Goal: Information Seeking & Learning: Learn about a topic

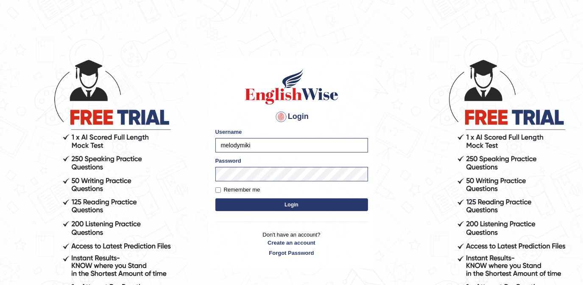
click at [235, 194] on form "Please fix the following errors: Username melodymiki Password Remember me Login" at bounding box center [292, 170] width 153 height 85
drag, startPoint x: 286, startPoint y: 202, endPoint x: 280, endPoint y: 204, distance: 5.4
click at [286, 202] on button "Login" at bounding box center [292, 204] width 153 height 13
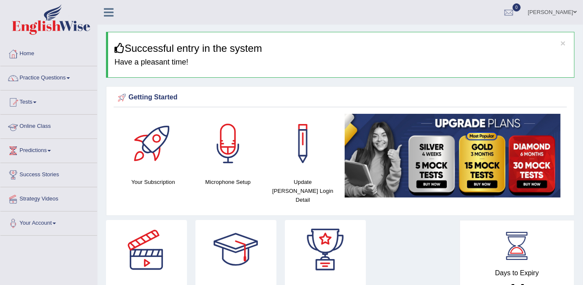
click at [61, 130] on link "Online Class" at bounding box center [48, 125] width 97 height 21
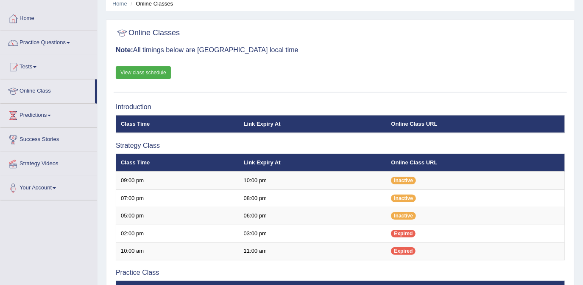
scroll to position [77, 0]
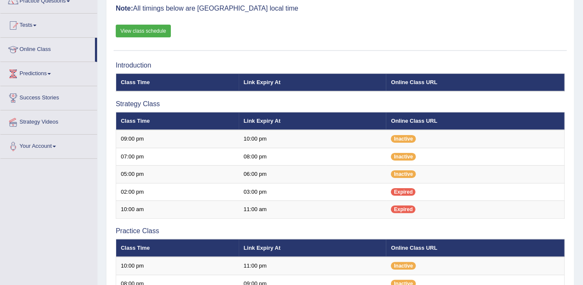
click at [159, 29] on link "View class schedule" at bounding box center [143, 31] width 55 height 13
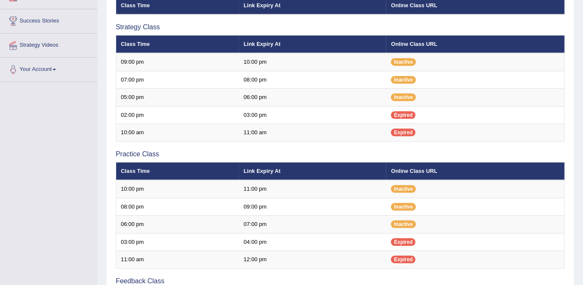
scroll to position [154, 0]
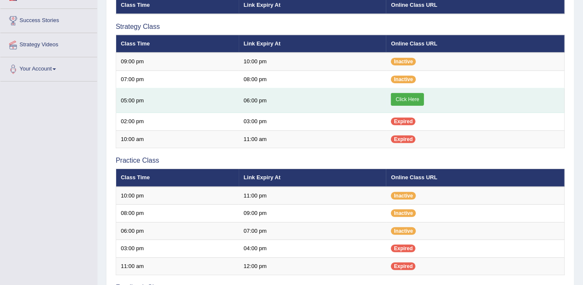
click at [408, 94] on link "Click Here" at bounding box center [407, 99] width 33 height 13
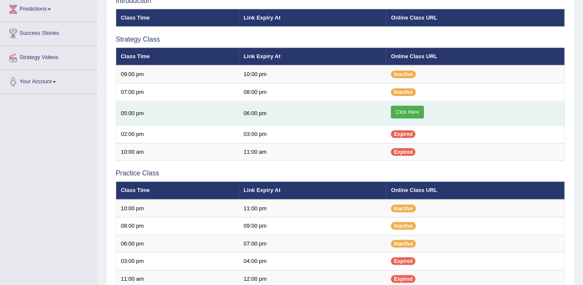
scroll to position [270, 0]
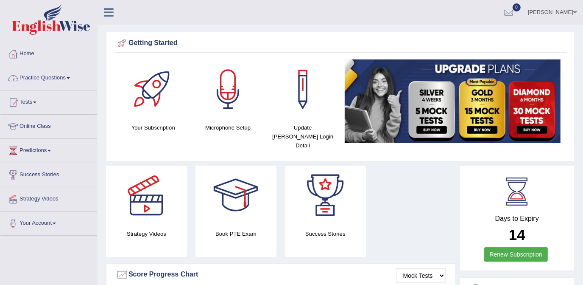
click at [70, 78] on span at bounding box center [68, 78] width 3 height 2
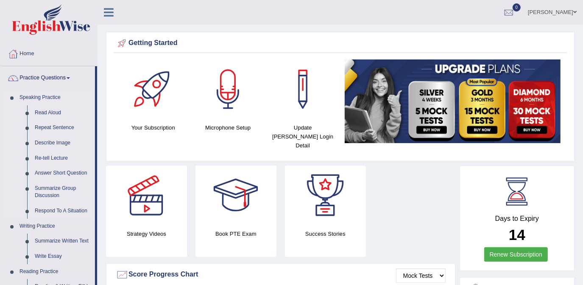
click at [50, 97] on link "Speaking Practice" at bounding box center [55, 97] width 79 height 15
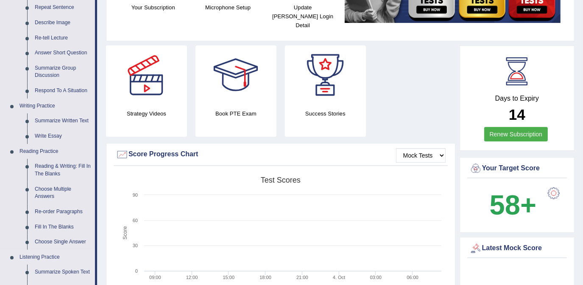
scroll to position [77, 0]
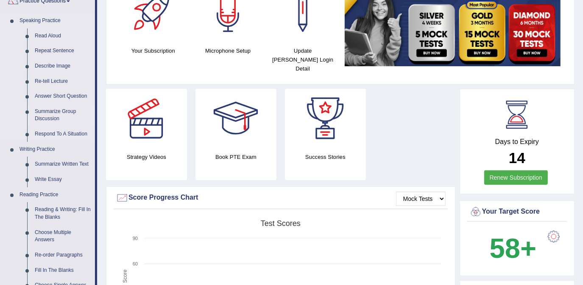
click at [55, 116] on link "Summarize Group Discussion" at bounding box center [63, 115] width 64 height 22
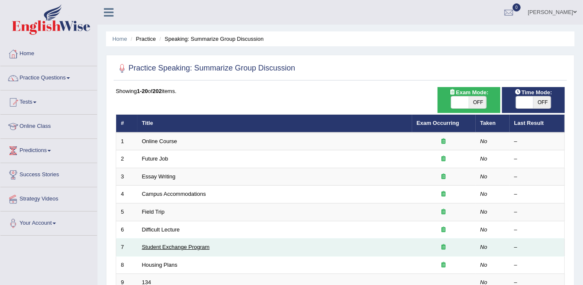
click at [185, 247] on link "Student Exchange Program" at bounding box center [176, 247] width 68 height 6
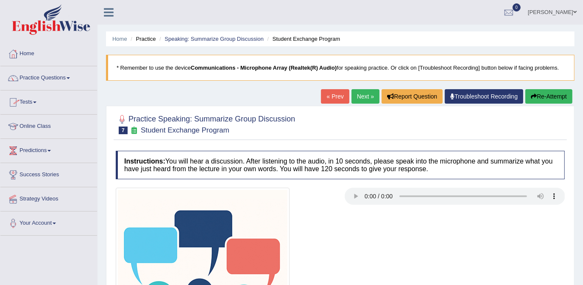
click at [71, 78] on link "Practice Questions" at bounding box center [48, 76] width 97 height 21
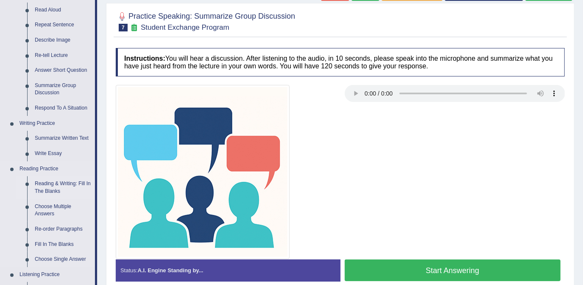
scroll to position [56, 0]
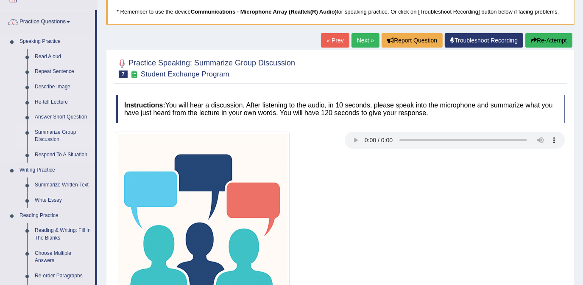
click at [60, 134] on link "Summarize Group Discussion" at bounding box center [63, 136] width 64 height 22
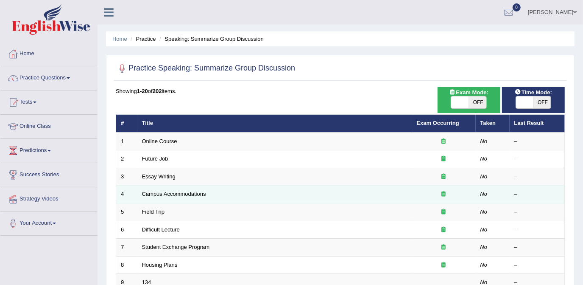
scroll to position [38, 0]
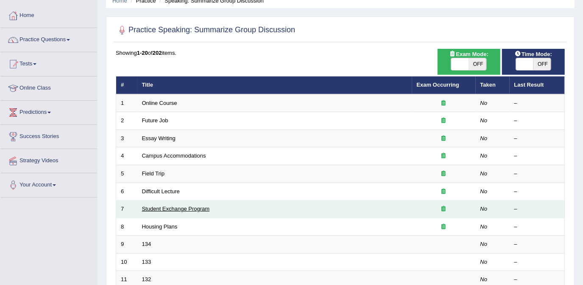
click at [177, 208] on link "Student Exchange Program" at bounding box center [176, 208] width 68 height 6
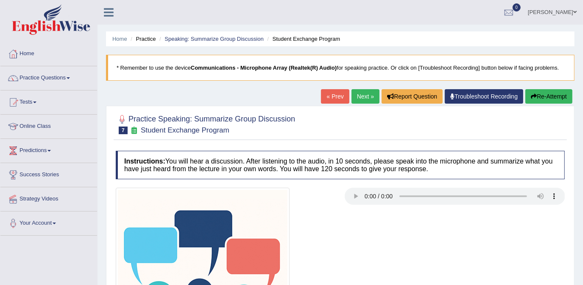
scroll to position [154, 0]
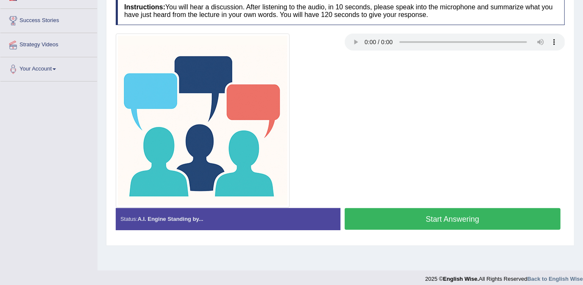
click at [395, 218] on button "Start Answering" at bounding box center [453, 219] width 216 height 22
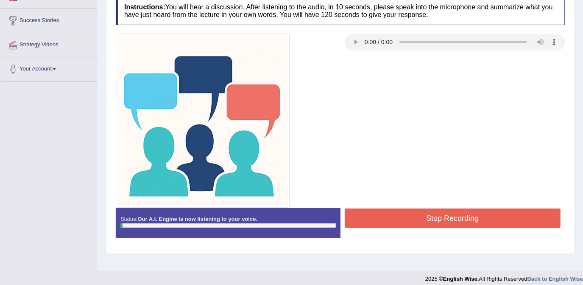
click at [408, 218] on button "Stop Recording" at bounding box center [453, 218] width 216 height 20
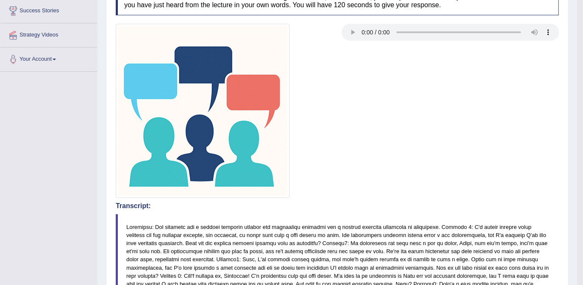
scroll to position [115, 0]
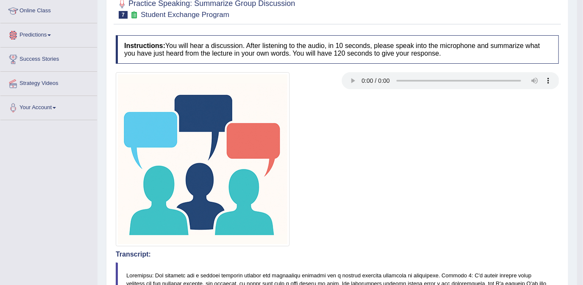
click at [48, 9] on link "Online Class" at bounding box center [48, 9] width 97 height 21
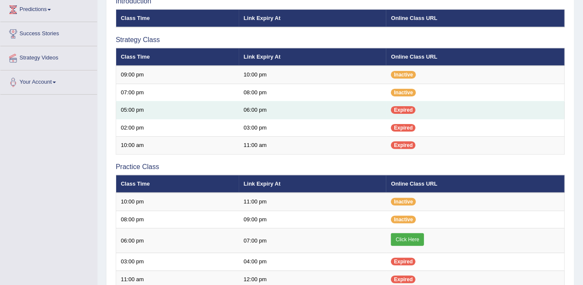
scroll to position [154, 0]
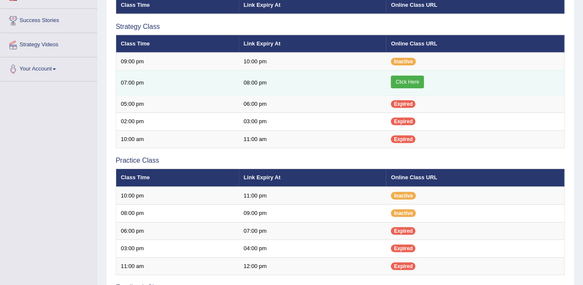
click at [408, 79] on link "Click Here" at bounding box center [407, 82] width 33 height 13
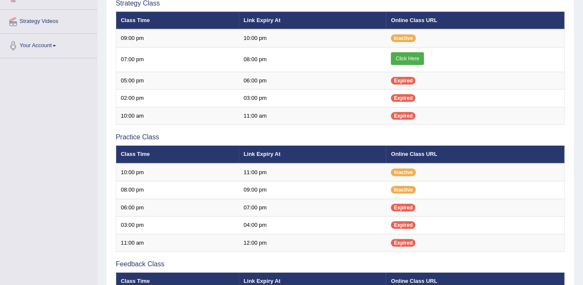
scroll to position [154, 0]
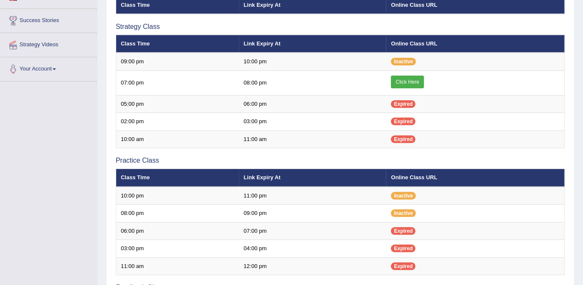
scroll to position [300, 0]
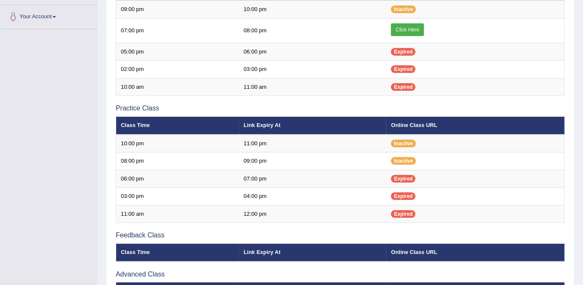
scroll to position [192, 0]
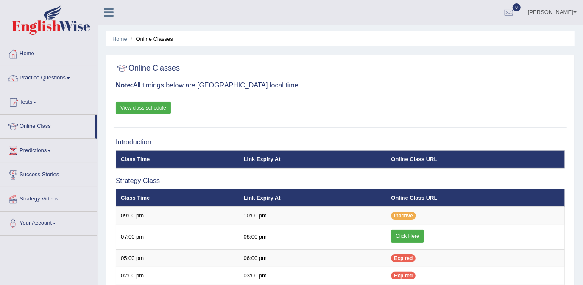
click at [69, 76] on link "Practice Questions" at bounding box center [48, 76] width 97 height 21
click at [70, 77] on span at bounding box center [68, 78] width 3 height 2
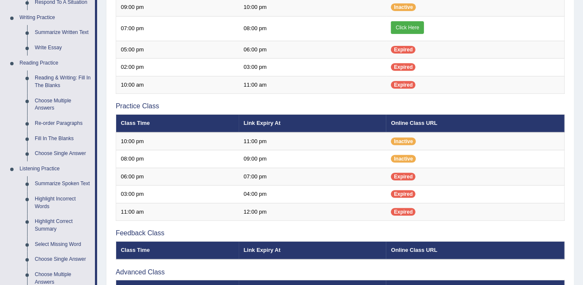
scroll to position [206, 0]
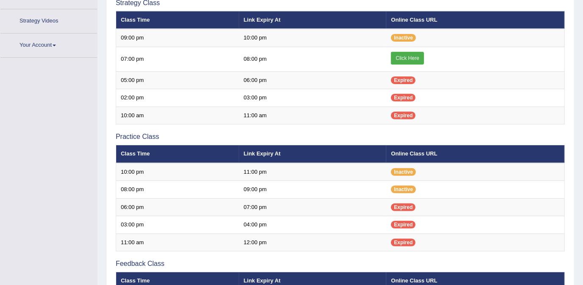
scroll to position [212, 0]
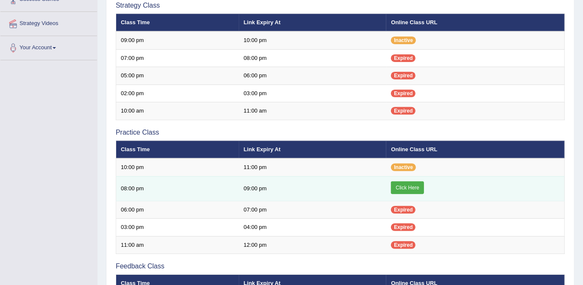
click at [404, 183] on link "Click Here" at bounding box center [407, 187] width 33 height 13
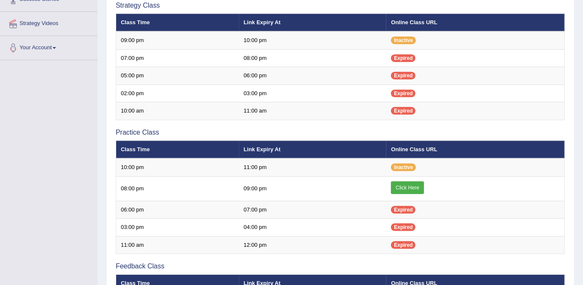
scroll to position [175, 0]
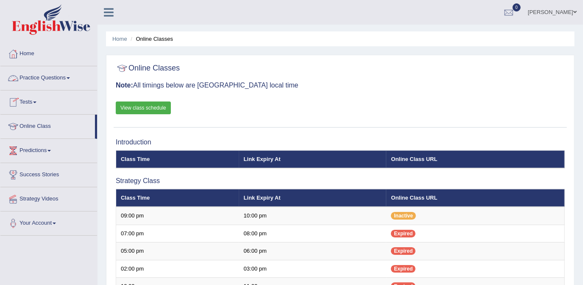
click at [70, 76] on link "Practice Questions" at bounding box center [48, 76] width 97 height 21
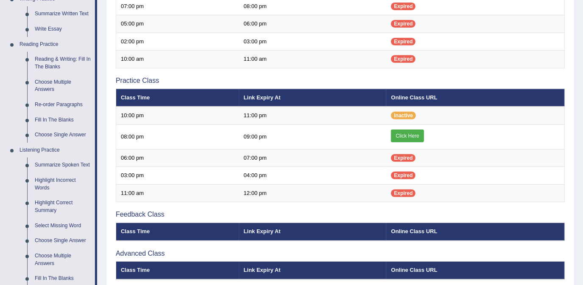
scroll to position [226, 0]
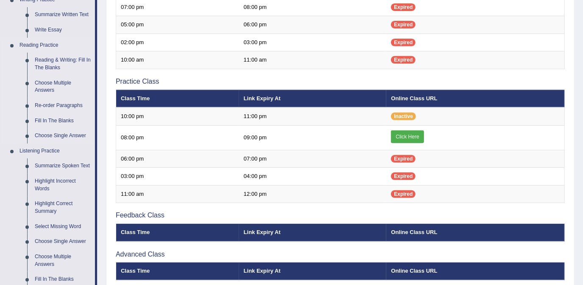
click at [47, 47] on link "Reading Practice" at bounding box center [55, 45] width 79 height 15
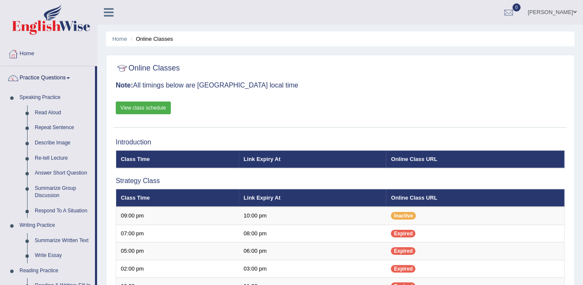
click at [47, 47] on link "Home" at bounding box center [48, 52] width 97 height 21
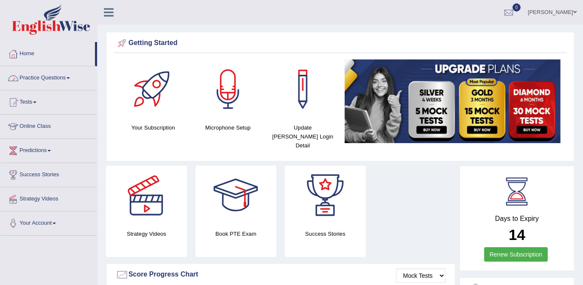
click at [70, 77] on span at bounding box center [68, 78] width 3 height 2
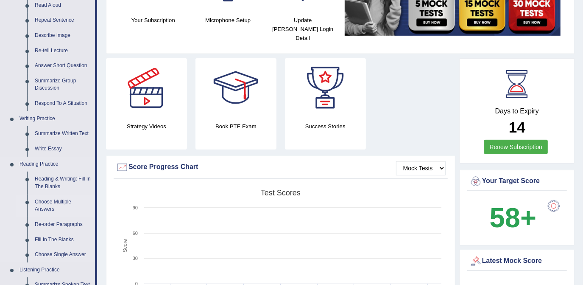
scroll to position [115, 0]
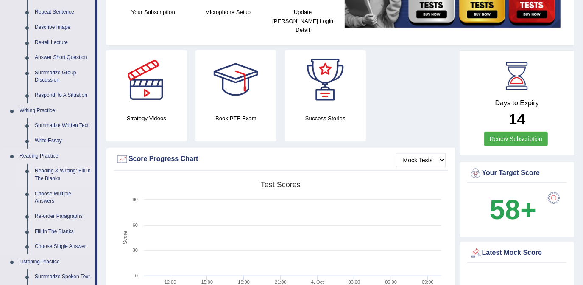
click at [60, 173] on link "Reading & Writing: Fill In The Blanks" at bounding box center [63, 174] width 64 height 22
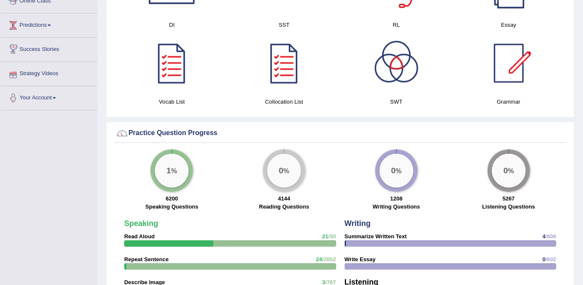
scroll to position [481, 0]
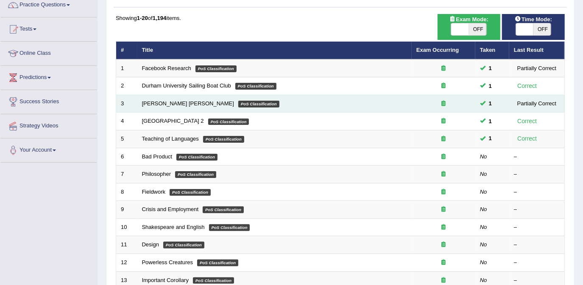
scroll to position [115, 0]
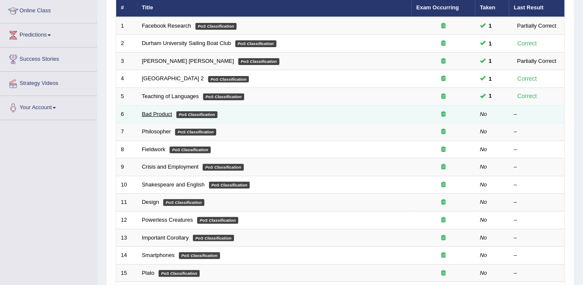
click at [148, 112] on link "Bad Product" at bounding box center [157, 114] width 31 height 6
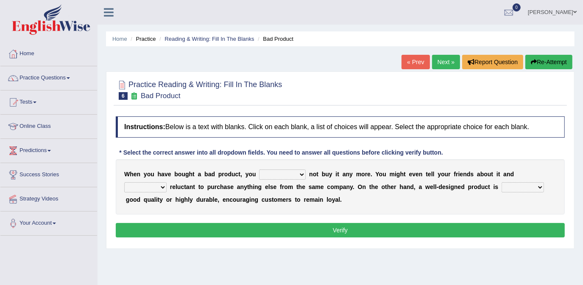
click at [288, 174] on select "would have should have should" at bounding box center [282, 174] width 47 height 10
select select "should"
click at [259, 169] on select "would have should have should" at bounding box center [282, 174] width 47 height 10
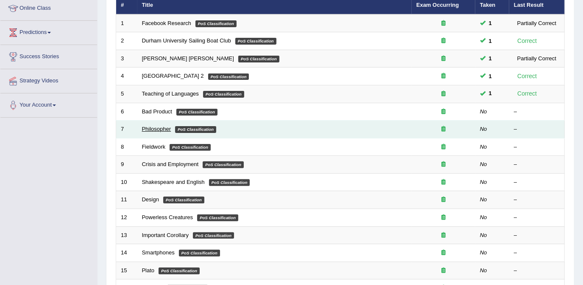
click at [151, 129] on link "Philosopher" at bounding box center [156, 129] width 29 height 6
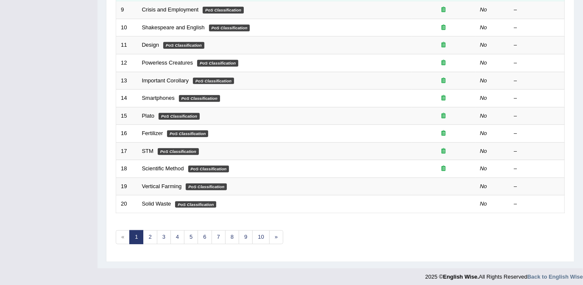
scroll to position [273, 0]
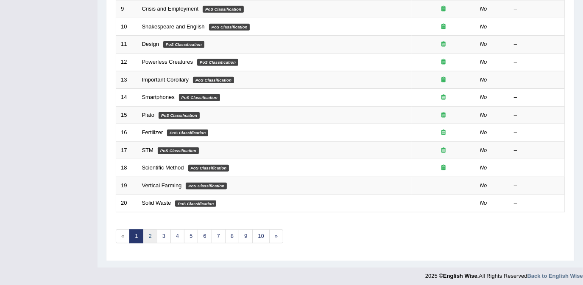
click at [152, 230] on link "2" at bounding box center [150, 236] width 14 height 14
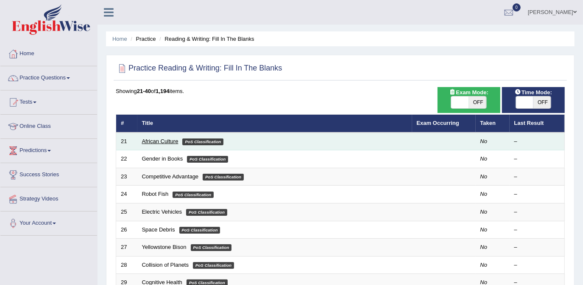
click at [165, 140] on link "African Culture" at bounding box center [160, 141] width 36 height 6
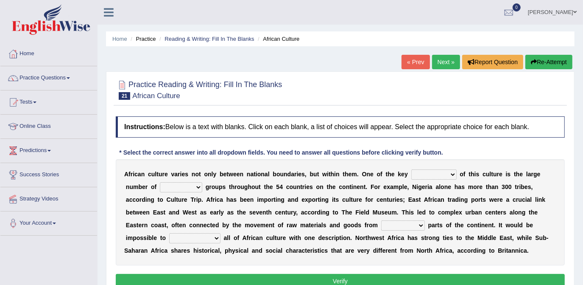
click at [432, 172] on select "conjectures features issues doubts" at bounding box center [434, 174] width 45 height 10
select select "doubts"
click at [412, 169] on select "conjectures features issues doubts" at bounding box center [434, 174] width 45 height 10
click at [164, 183] on select "ethic ethnic eugenic epic" at bounding box center [181, 187] width 42 height 10
select select "ethnic"
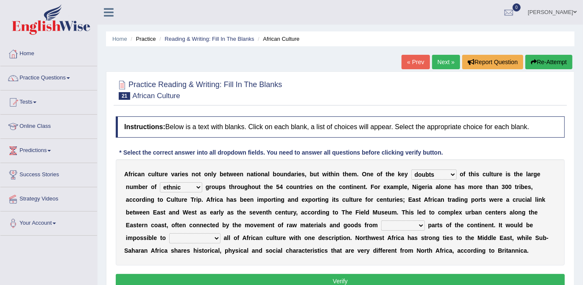
click at [160, 182] on select "ethic ethnic eugenic epic" at bounding box center [181, 187] width 42 height 10
click at [381, 224] on select "forelocked interlocked unlocked landlocked" at bounding box center [403, 225] width 44 height 10
select select "interlocked"
click at [381, 220] on select "forelocked interlocked unlocked landlocked" at bounding box center [403, 225] width 44 height 10
click at [221, 233] on select "characterize conceptualize symbolize synthesize" at bounding box center [194, 238] width 51 height 10
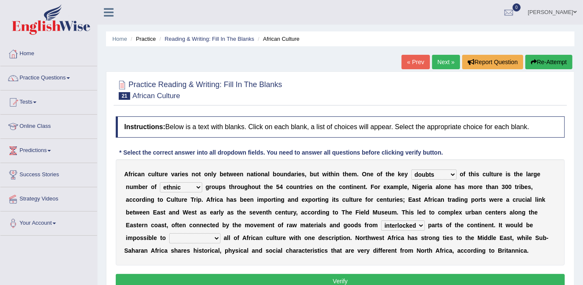
select select "symbolize"
click at [221, 233] on select "characterize conceptualize symbolize synthesize" at bounding box center [194, 238] width 51 height 10
click at [432, 174] on select "conjectures features issues doubts" at bounding box center [434, 174] width 45 height 10
select select "features"
click at [412, 169] on select "conjectures features issues doubts" at bounding box center [434, 174] width 45 height 10
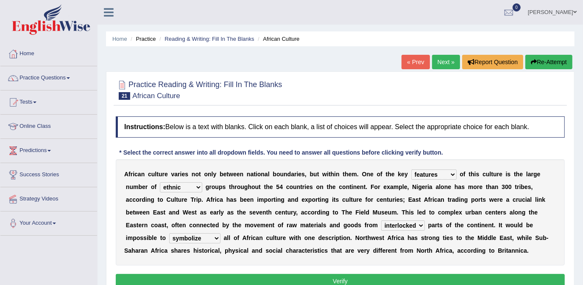
click at [381, 221] on select "forelocked interlocked unlocked landlocked" at bounding box center [403, 225] width 44 height 10
select select "landlocked"
click at [381, 220] on select "forelocked interlocked unlocked landlocked" at bounding box center [403, 225] width 44 height 10
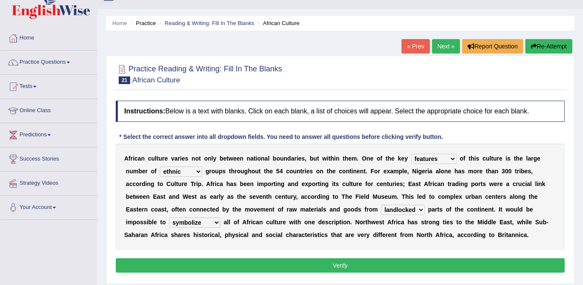
scroll to position [38, 0]
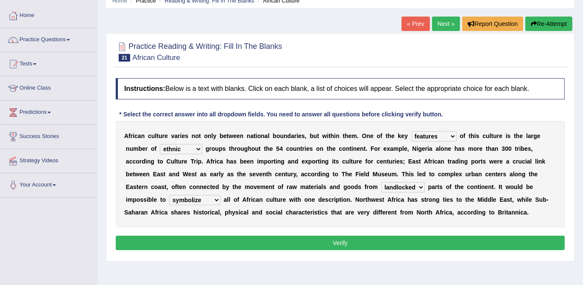
click at [348, 243] on button "Verify" at bounding box center [340, 242] width 449 height 14
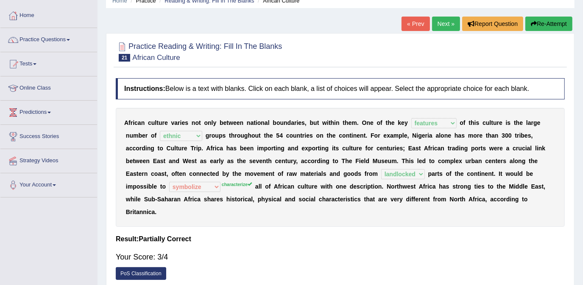
click at [448, 21] on link "Next »" at bounding box center [446, 24] width 28 height 14
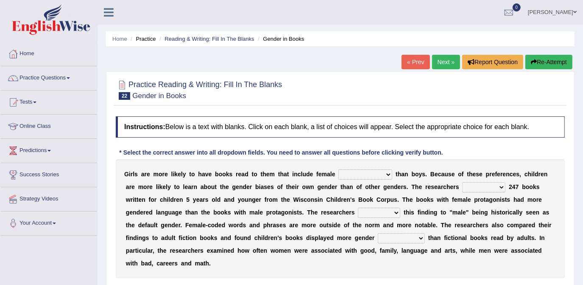
click at [371, 169] on select "protagonists cosmogonists agonists expressionists" at bounding box center [366, 174] width 54 height 10
select select "expressionists"
click at [339, 169] on select "protagonists cosmogonists agonists expressionists" at bounding box center [366, 174] width 54 height 10
click at [462, 185] on select "hydrolyzed paralyzed catalyzed analyzed" at bounding box center [483, 187] width 43 height 10
select select "analyzed"
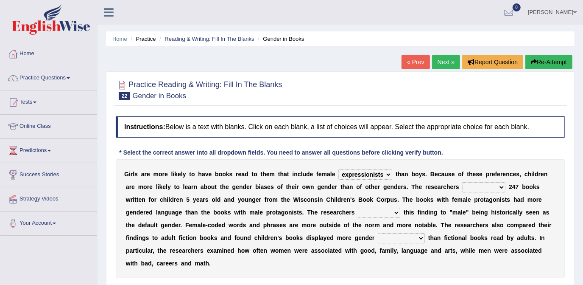
click at [462, 182] on select "hydrolyzed paralyzed catalyzed analyzed" at bounding box center [483, 187] width 43 height 10
click at [462, 185] on select "hydrolyzed paralyzed catalyzed analyzed" at bounding box center [483, 187] width 43 height 10
click at [462, 182] on select "hydrolyzed paralyzed catalyzed analyzed" at bounding box center [483, 187] width 43 height 10
click at [358, 211] on select "contribute tribute distribute attribute" at bounding box center [379, 212] width 42 height 10
select select "distribute"
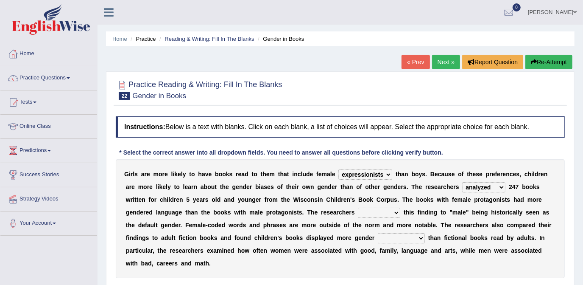
click at [358, 207] on select "contribute tribute distribute attribute" at bounding box center [379, 212] width 42 height 10
click at [378, 236] on select "stereotypes teletypes prototypes electrotypes" at bounding box center [401, 238] width 47 height 10
select select "prototypes"
click at [378, 233] on select "stereotypes teletypes prototypes electrotypes" at bounding box center [401, 238] width 47 height 10
click at [378, 236] on select "stereotypes teletypes prototypes electrotypes" at bounding box center [401, 238] width 47 height 10
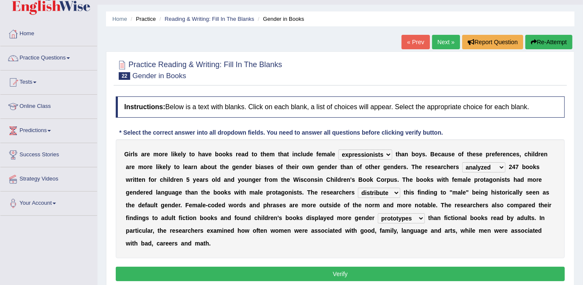
scroll to position [38, 0]
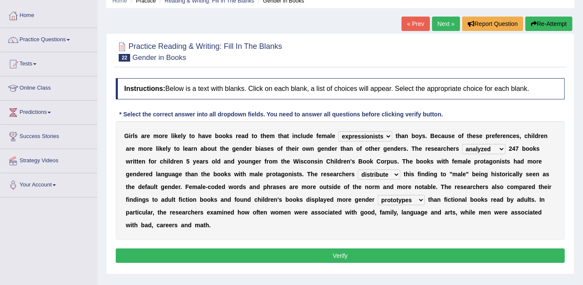
click at [371, 132] on select "protagonists cosmogonists agonists expressionists" at bounding box center [366, 136] width 54 height 10
select select "protagonists"
click at [339, 131] on select "protagonists cosmogonists agonists expressionists" at bounding box center [366, 136] width 54 height 10
click at [358, 171] on select "contribute tribute distribute attribute" at bounding box center [379, 174] width 42 height 10
select select "contribute"
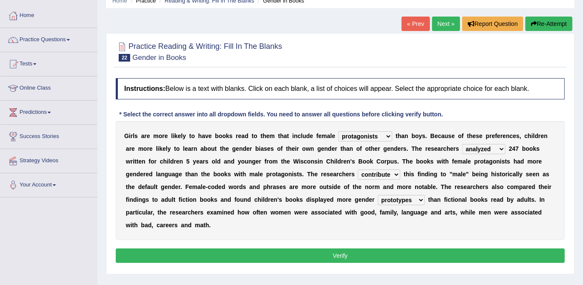
click at [358, 169] on select "contribute tribute distribute attribute" at bounding box center [379, 174] width 42 height 10
click at [343, 248] on button "Verify" at bounding box center [340, 255] width 449 height 14
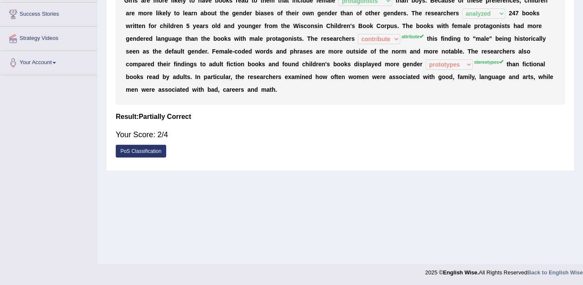
scroll to position [45, 0]
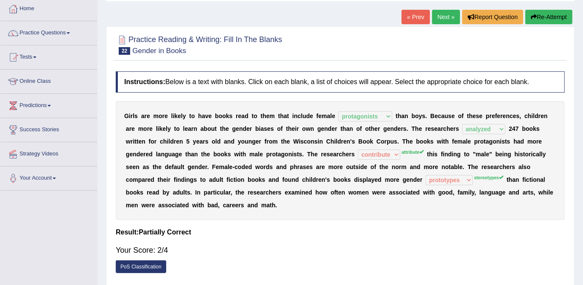
click at [451, 14] on link "Next »" at bounding box center [446, 17] width 28 height 14
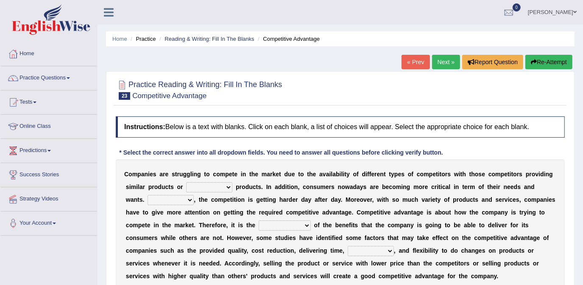
click at [199, 185] on select "constitution restitution substitution institution" at bounding box center [209, 187] width 46 height 10
select select "restitution"
click at [186, 182] on select "constitution restitution substitution institution" at bounding box center [209, 187] width 46 height 10
click at [194, 195] on select "However Instead Additionally Therefore" at bounding box center [171, 200] width 46 height 10
select select "However"
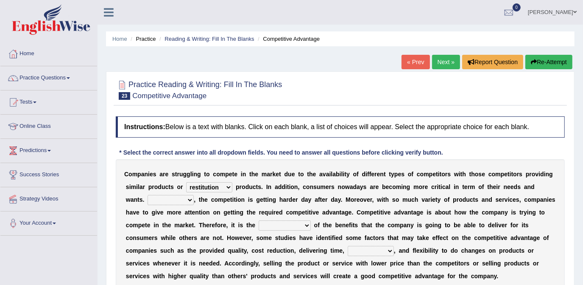
click at [194, 195] on select "However Instead Additionally Therefore" at bounding box center [171, 200] width 46 height 10
click at [259, 222] on select "dissemination ordination determination incarnation" at bounding box center [285, 225] width 52 height 10
select select "incarnation"
click at [259, 220] on select "dissemination ordination determination incarnation" at bounding box center [285, 225] width 52 height 10
click at [348, 248] on select "captivation aggregation deprivation innovation" at bounding box center [371, 251] width 46 height 10
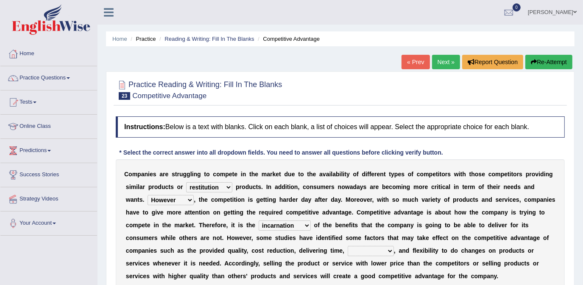
select select "innovation"
click at [348, 246] on select "captivation aggregation deprivation innovation" at bounding box center [371, 251] width 46 height 10
click at [200, 185] on select "constitution restitution substitution institution" at bounding box center [209, 187] width 46 height 10
select select "constitution"
click at [186, 182] on select "constitution restitution substitution institution" at bounding box center [209, 187] width 46 height 10
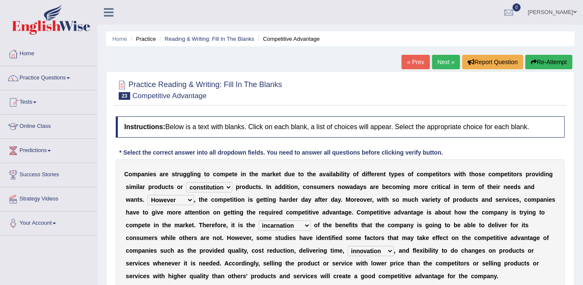
click at [259, 225] on select "dissemination ordination determination incarnation" at bounding box center [285, 225] width 52 height 10
click at [259, 223] on select "dissemination ordination determination incarnation" at bounding box center [285, 225] width 52 height 10
click at [259, 224] on select "dissemination ordination determination incarnation" at bounding box center [285, 225] width 52 height 10
select select "determination"
click at [259, 220] on select "dissemination ordination determination incarnation" at bounding box center [285, 225] width 52 height 10
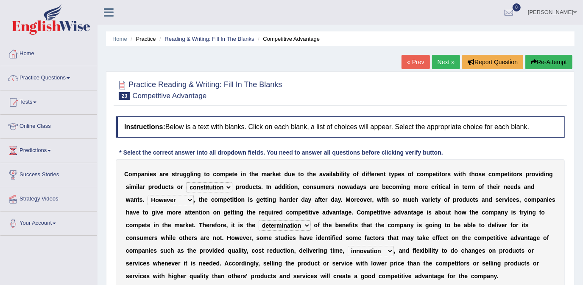
click at [194, 195] on select "However Instead Additionally Therefore" at bounding box center [171, 200] width 46 height 10
select select "Instead"
click at [194, 195] on select "However Instead Additionally Therefore" at bounding box center [171, 200] width 46 height 10
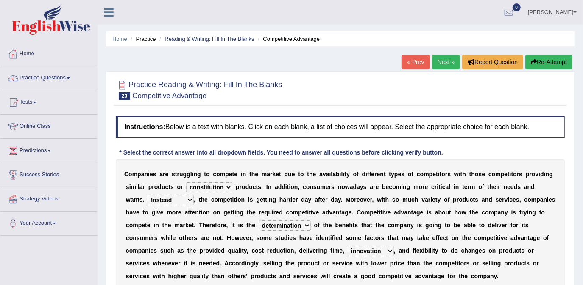
click at [201, 186] on select "constitution restitution substitution institution" at bounding box center [209, 187] width 46 height 10
select select "substitution"
click at [186, 182] on select "constitution restitution substitution institution" at bounding box center [209, 187] width 46 height 10
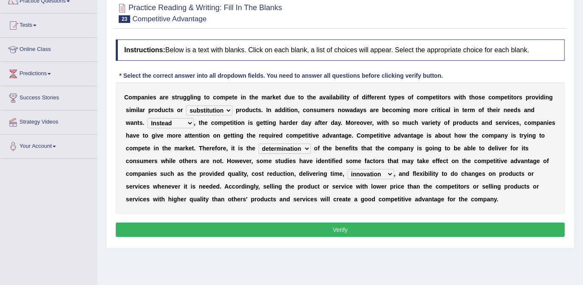
click at [351, 230] on button "Verify" at bounding box center [340, 229] width 449 height 14
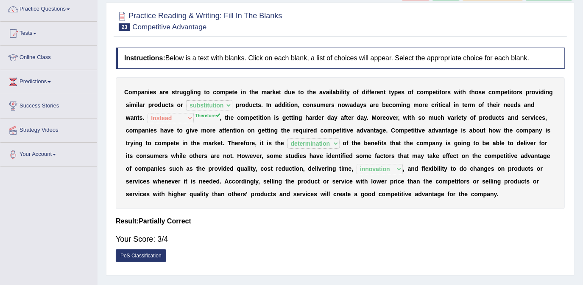
scroll to position [0, 0]
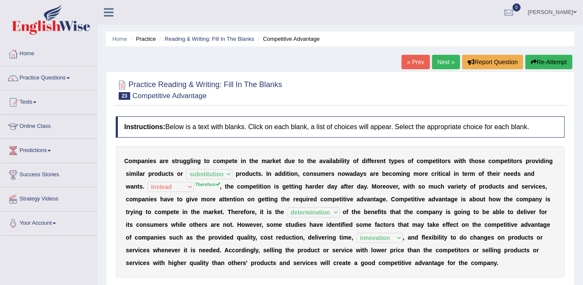
click at [449, 61] on link "Next »" at bounding box center [446, 62] width 28 height 14
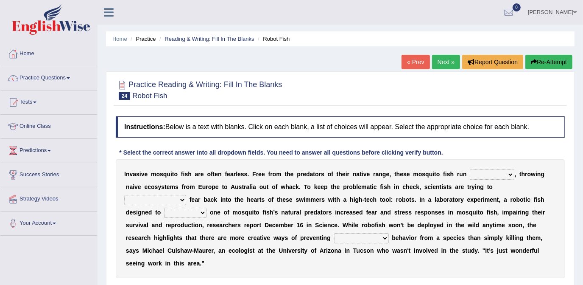
click at [485, 172] on select "occupant flippant rampant concordant" at bounding box center [492, 174] width 45 height 10
click at [470, 169] on select "occupant flippant rampant concordant" at bounding box center [492, 174] width 45 height 10
click at [488, 171] on select "occupant flippant rampant concordant" at bounding box center [492, 174] width 45 height 10
select select "flippant"
click at [470, 169] on select "occupant flippant rampant concordant" at bounding box center [492, 174] width 45 height 10
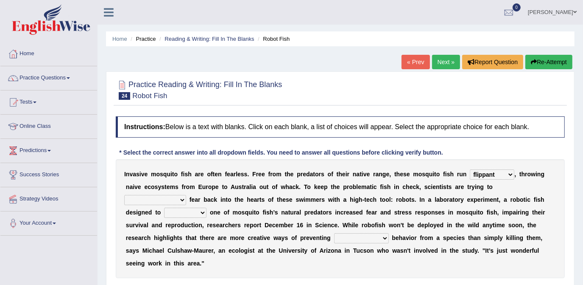
click at [186, 195] on select "accept spike strike [PERSON_NAME]" at bounding box center [155, 200] width 62 height 10
select select "spike"
click at [186, 195] on select "accept spike strike [PERSON_NAME]" at bounding box center [155, 200] width 62 height 10
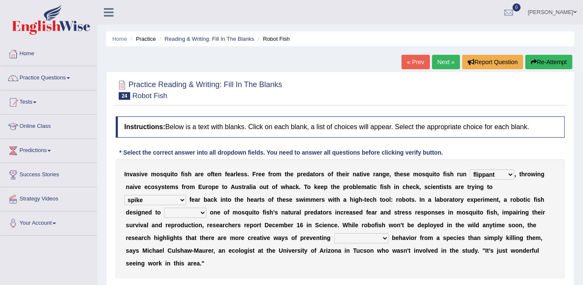
click at [207, 207] on select "bequest mimic battle conquest" at bounding box center [185, 212] width 42 height 10
select select "battle"
click at [207, 207] on select "bequest mimic battle conquest" at bounding box center [185, 212] width 42 height 10
click at [334, 235] on select "unprivileged unprecedented uncharted unwanted" at bounding box center [361, 238] width 55 height 10
select select "unwanted"
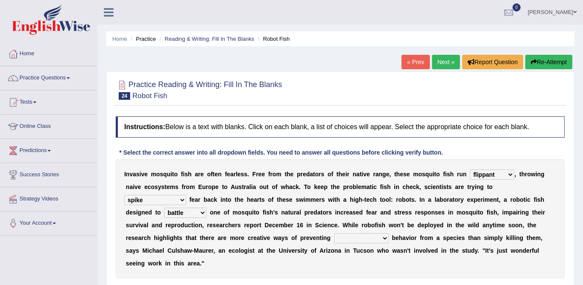
click at [334, 233] on select "unprivileged unprecedented uncharted unwanted" at bounding box center [361, 238] width 55 height 10
click at [488, 171] on select "occupant flippant rampant concordant" at bounding box center [492, 174] width 45 height 10
select select "rampant"
click at [470, 169] on select "occupant flippant rampant concordant" at bounding box center [492, 174] width 45 height 10
click at [186, 195] on select "accept spike strike drake" at bounding box center [155, 200] width 62 height 10
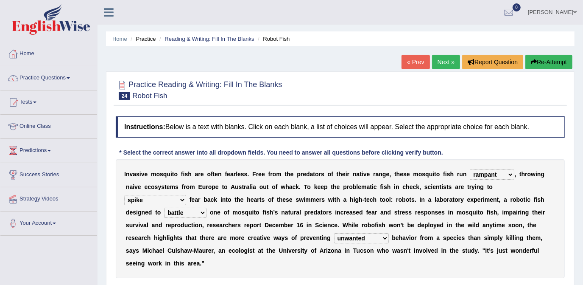
select select "accept"
click at [186, 195] on select "accept spike strike drake" at bounding box center [155, 200] width 62 height 10
click at [207, 207] on select "bequest mimic battle conquest" at bounding box center [185, 212] width 42 height 10
select select "conquest"
click at [207, 207] on select "bequest mimic battle conquest" at bounding box center [185, 212] width 42 height 10
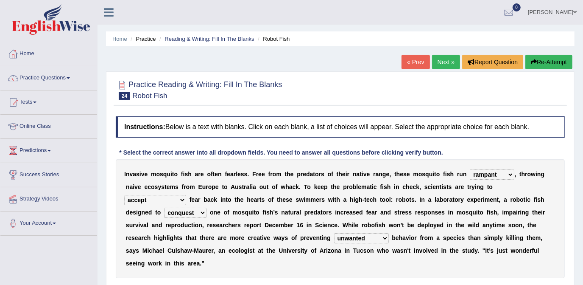
click at [207, 207] on select "bequest mimic battle conquest" at bounding box center [185, 212] width 42 height 10
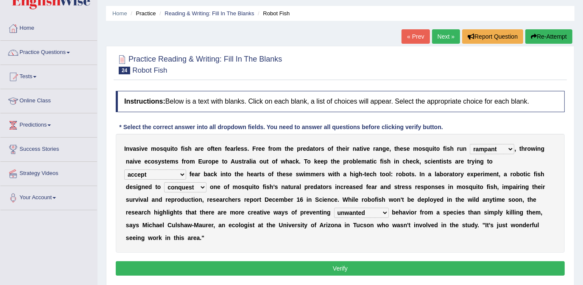
scroll to position [77, 0]
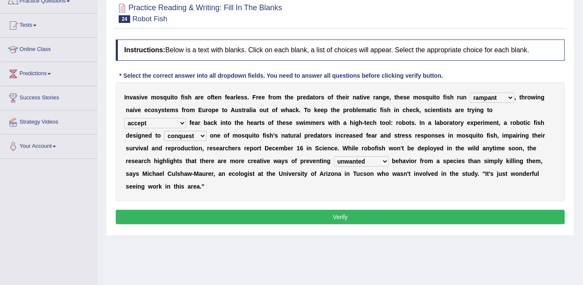
click at [365, 210] on button "Verify" at bounding box center [340, 217] width 449 height 14
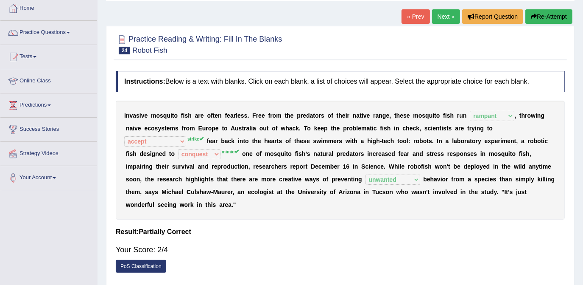
scroll to position [0, 0]
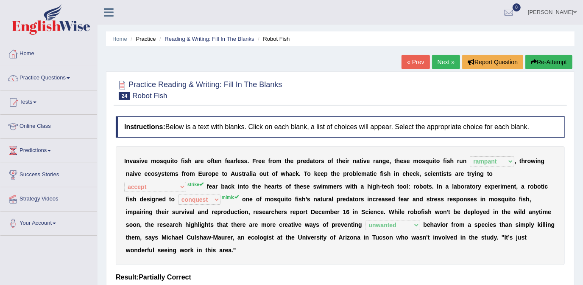
click at [445, 62] on link "Next »" at bounding box center [446, 62] width 28 height 14
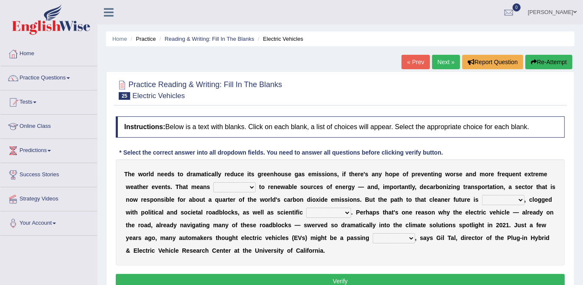
click at [224, 185] on select "grafting drafting crafting shifting" at bounding box center [234, 187] width 42 height 10
select select "shifting"
click at [213, 182] on select "grafting drafting crafting shifting" at bounding box center [234, 187] width 42 height 10
click at [482, 200] on select "daunting daunted daunt dauntless" at bounding box center [503, 200] width 42 height 10
select select "daunted"
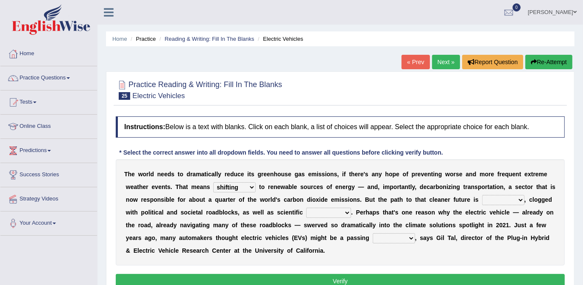
click at [482, 195] on select "daunting daunted daunt dauntless" at bounding box center [503, 200] width 42 height 10
click at [306, 213] on select "spectacles obstacles tentacles receptacles" at bounding box center [328, 212] width 45 height 10
select select "obstacles"
click at [306, 207] on select "spectacles obstacles tentacles receptacles" at bounding box center [328, 212] width 45 height 10
click at [373, 239] on select "fad gad tad lad" at bounding box center [394, 238] width 42 height 10
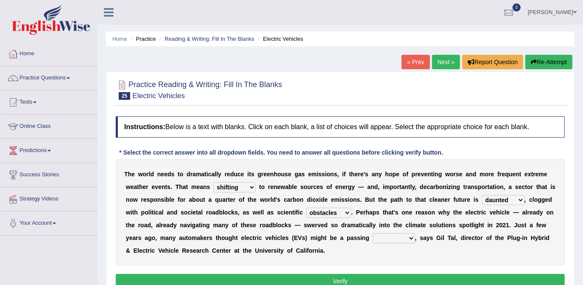
select select "gad"
click at [373, 233] on select "fad gad tad lad" at bounding box center [394, 238] width 42 height 10
click at [482, 199] on select "daunting daunted daunt dauntless" at bounding box center [503, 200] width 42 height 10
click at [482, 195] on select "daunting daunted daunt dauntless" at bounding box center [503, 200] width 42 height 10
click at [482, 197] on select "daunting daunted daunt dauntless" at bounding box center [503, 200] width 42 height 10
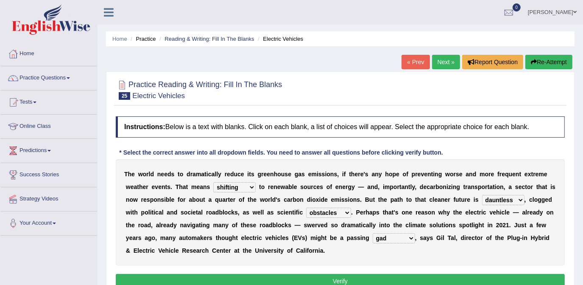
select select "daunting"
click at [482, 195] on select "daunting daunted daunt dauntless" at bounding box center [503, 200] width 42 height 10
click at [482, 198] on select "daunting daunted daunt dauntless" at bounding box center [503, 200] width 42 height 10
click at [373, 236] on select "fad gad tad lad" at bounding box center [394, 238] width 42 height 10
select select "lad"
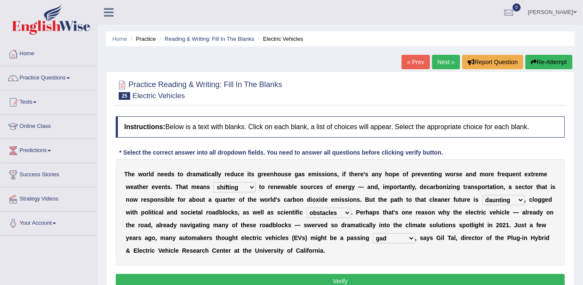
click at [373, 233] on select "fad gad tad lad" at bounding box center [394, 238] width 42 height 10
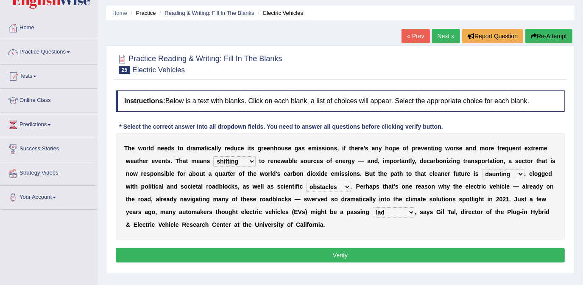
scroll to position [38, 0]
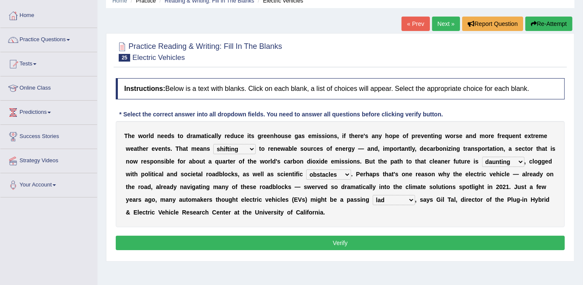
click at [364, 239] on button "Verify" at bounding box center [340, 242] width 449 height 14
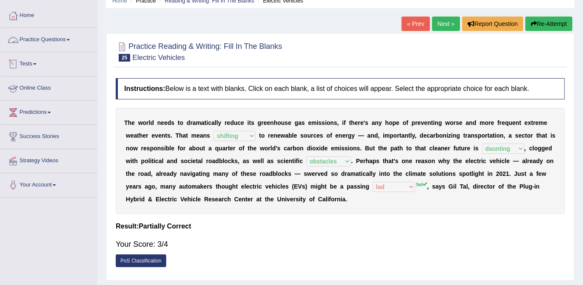
click at [71, 36] on link "Practice Questions" at bounding box center [48, 38] width 97 height 21
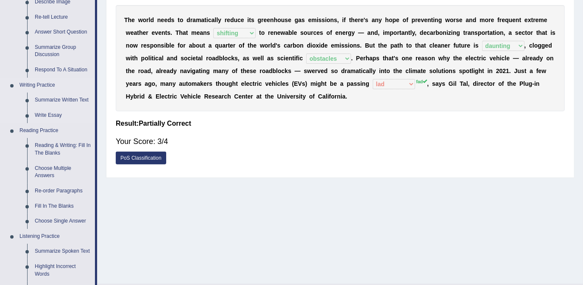
scroll to position [154, 0]
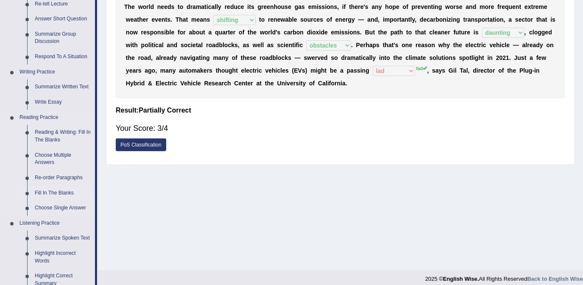
click at [54, 194] on link "Fill In The Blanks" at bounding box center [63, 192] width 64 height 15
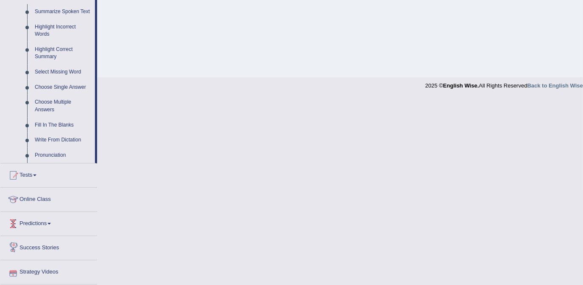
scroll to position [316, 0]
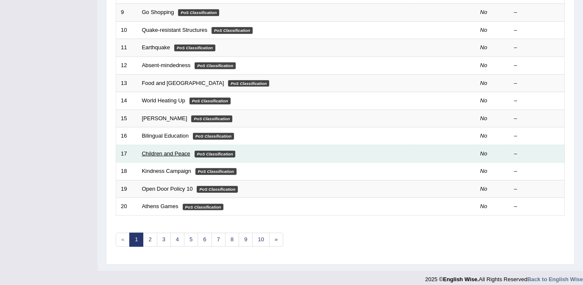
scroll to position [273, 0]
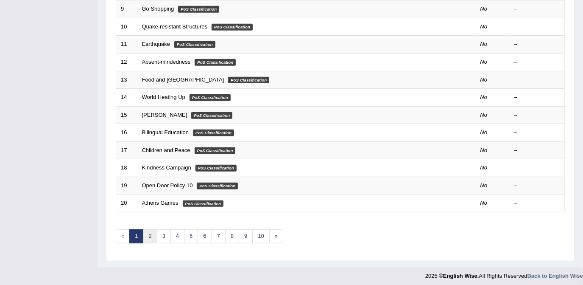
click at [150, 235] on link "2" at bounding box center [150, 236] width 14 height 14
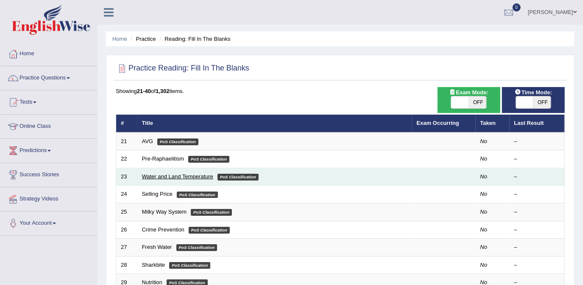
click at [191, 177] on link "Water and Land Temperature" at bounding box center [177, 176] width 71 height 6
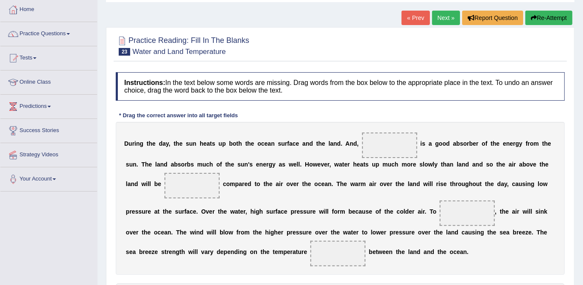
scroll to position [115, 0]
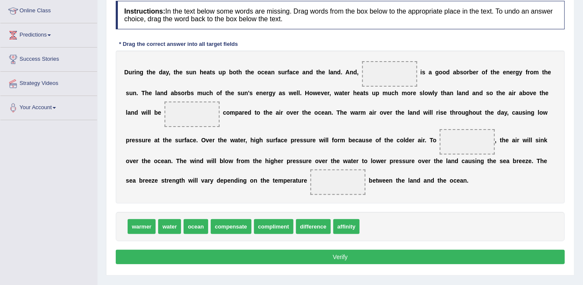
click at [224, 227] on span "compensate" at bounding box center [231, 226] width 41 height 15
drag, startPoint x: 225, startPoint y: 225, endPoint x: 371, endPoint y: 72, distance: 211.9
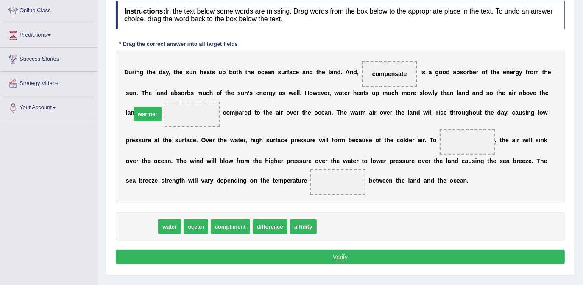
drag, startPoint x: 148, startPoint y: 226, endPoint x: 159, endPoint y: 120, distance: 106.2
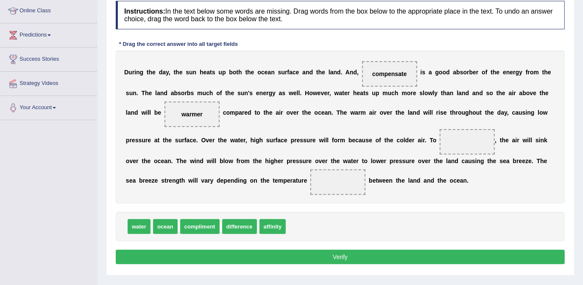
click at [273, 227] on span "affinity" at bounding box center [273, 226] width 27 height 15
drag, startPoint x: 376, startPoint y: 73, endPoint x: 313, endPoint y: 224, distance: 164.1
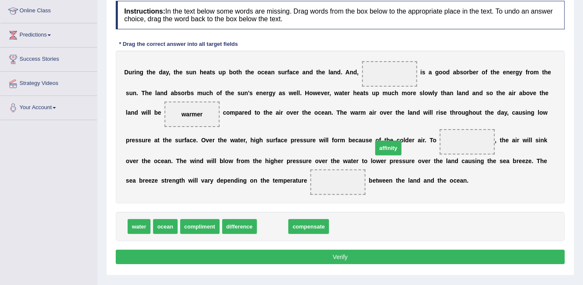
drag, startPoint x: 275, startPoint y: 226, endPoint x: 391, endPoint y: 148, distance: 139.7
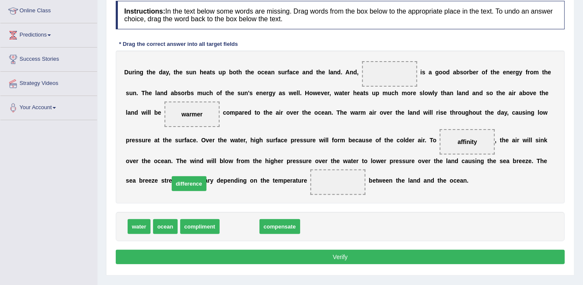
drag, startPoint x: 239, startPoint y: 225, endPoint x: 191, endPoint y: 184, distance: 63.5
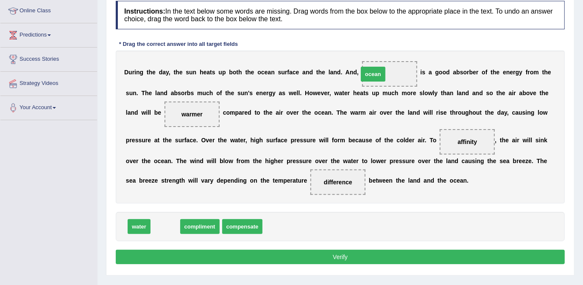
drag, startPoint x: 168, startPoint y: 225, endPoint x: 376, endPoint y: 73, distance: 257.7
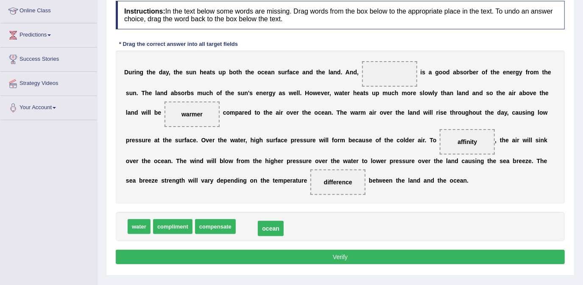
drag, startPoint x: 376, startPoint y: 71, endPoint x: 257, endPoint y: 226, distance: 195.2
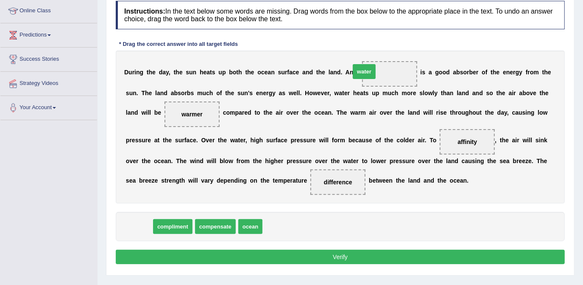
drag, startPoint x: 140, startPoint y: 226, endPoint x: 364, endPoint y: 78, distance: 267.3
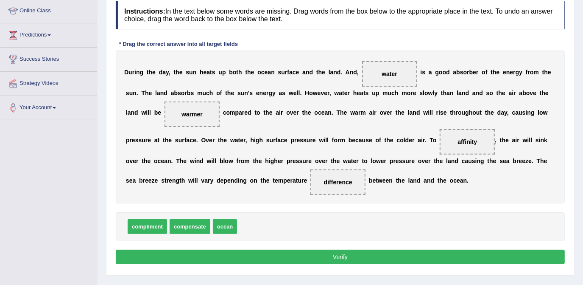
drag, startPoint x: 388, startPoint y: 137, endPoint x: 316, endPoint y: 165, distance: 77.7
click at [269, 212] on div "Instructions: In the text below some words are missing. Drag words from the box…" at bounding box center [341, 134] width 454 height 274
drag, startPoint x: 388, startPoint y: 140, endPoint x: 376, endPoint y: 140, distance: 11.5
click at [440, 140] on span "affinity" at bounding box center [467, 141] width 55 height 25
drag, startPoint x: 376, startPoint y: 140, endPoint x: 253, endPoint y: 222, distance: 148.6
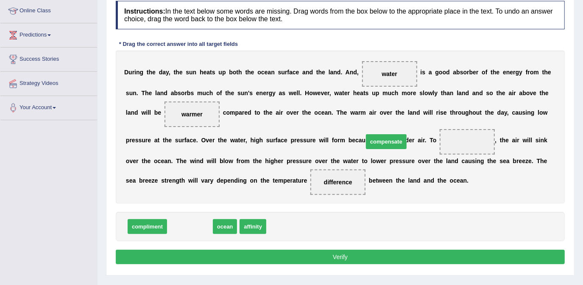
drag, startPoint x: 190, startPoint y: 225, endPoint x: 389, endPoint y: 143, distance: 214.6
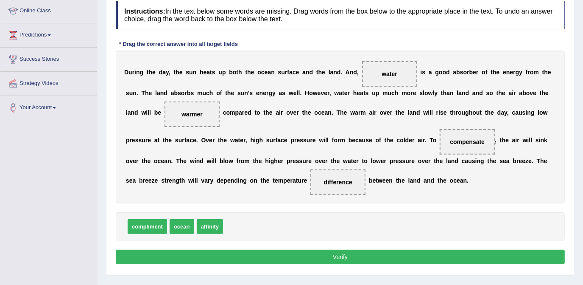
click at [328, 254] on button "Verify" at bounding box center [340, 256] width 449 height 14
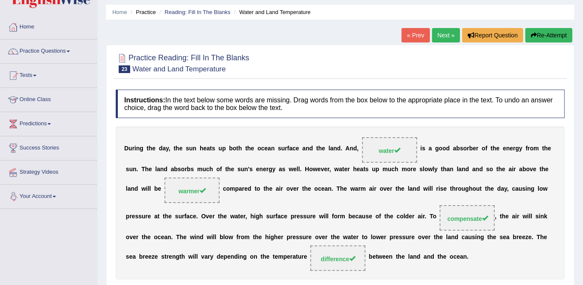
scroll to position [0, 0]
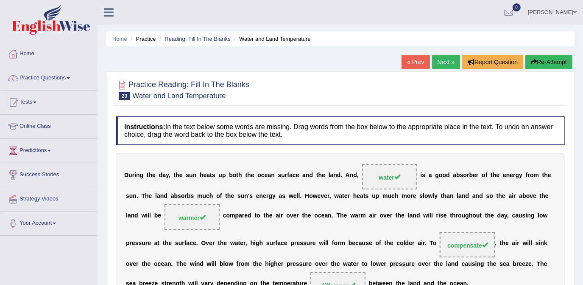
click at [442, 60] on link "Next »" at bounding box center [446, 62] width 28 height 14
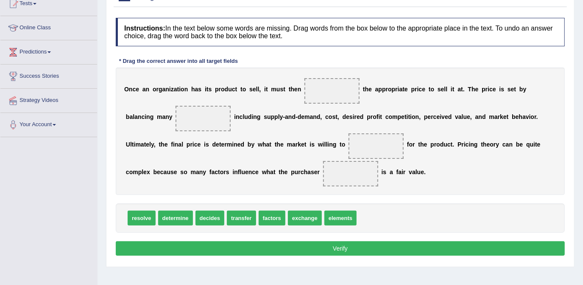
scroll to position [115, 0]
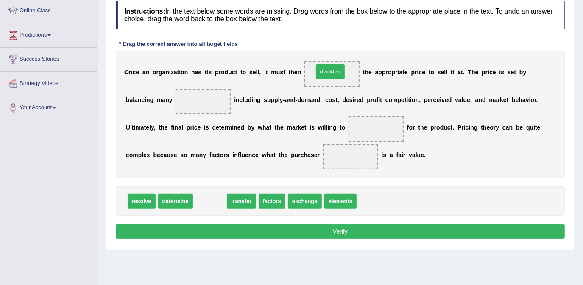
drag, startPoint x: 200, startPoint y: 199, endPoint x: 321, endPoint y: 70, distance: 176.8
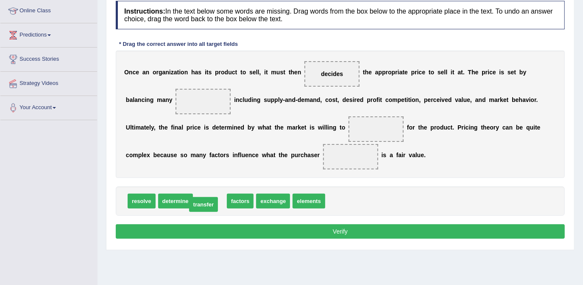
drag, startPoint x: 211, startPoint y: 199, endPoint x: 205, endPoint y: 202, distance: 7.2
drag, startPoint x: 203, startPoint y: 190, endPoint x: 210, endPoint y: 199, distance: 11.5
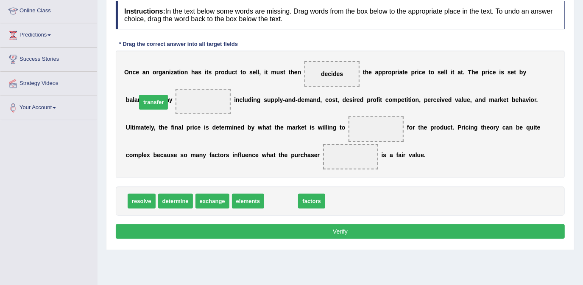
drag, startPoint x: 271, startPoint y: 199, endPoint x: 143, endPoint y: 100, distance: 161.2
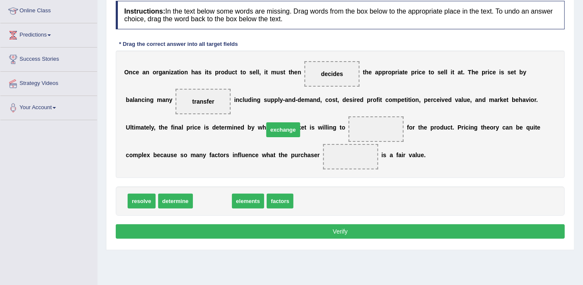
drag, startPoint x: 211, startPoint y: 199, endPoint x: 282, endPoint y: 128, distance: 100.8
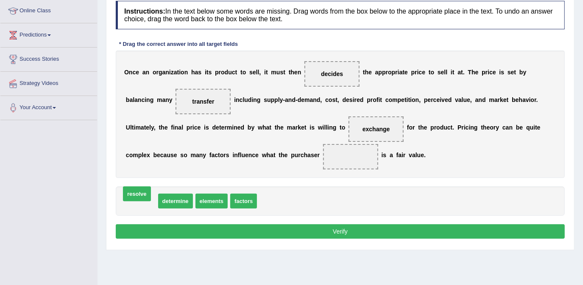
drag, startPoint x: 146, startPoint y: 199, endPoint x: 141, endPoint y: 192, distance: 8.9
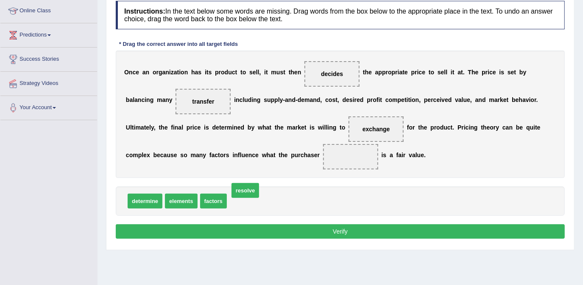
drag, startPoint x: 239, startPoint y: 199, endPoint x: 241, endPoint y: 188, distance: 11.2
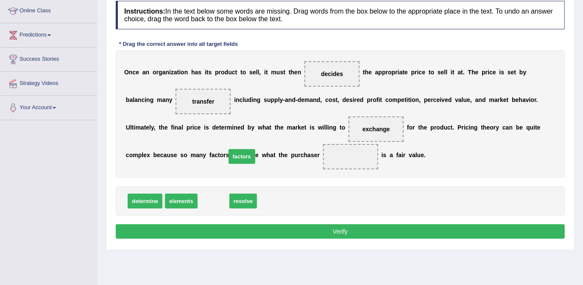
drag, startPoint x: 201, startPoint y: 199, endPoint x: 230, endPoint y: 154, distance: 52.8
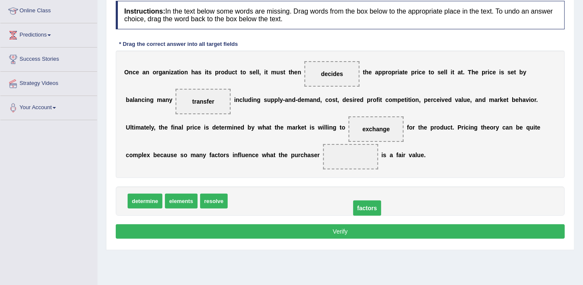
drag, startPoint x: 247, startPoint y: 154, endPoint x: 263, endPoint y: 205, distance: 53.5
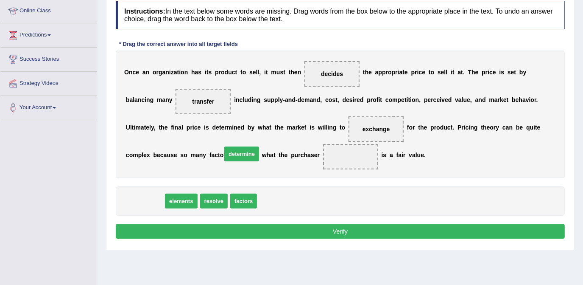
drag, startPoint x: 141, startPoint y: 196, endPoint x: 238, endPoint y: 150, distance: 107.4
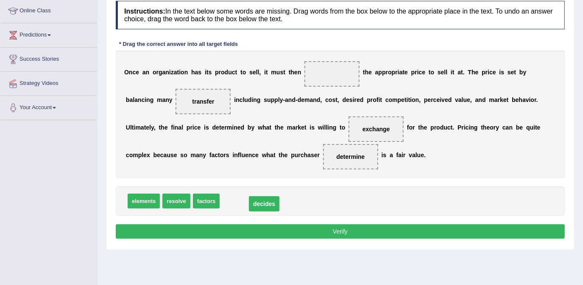
drag, startPoint x: 321, startPoint y: 75, endPoint x: 251, endPoint y: 204, distance: 146.4
click at [204, 199] on span "factors" at bounding box center [206, 200] width 27 height 15
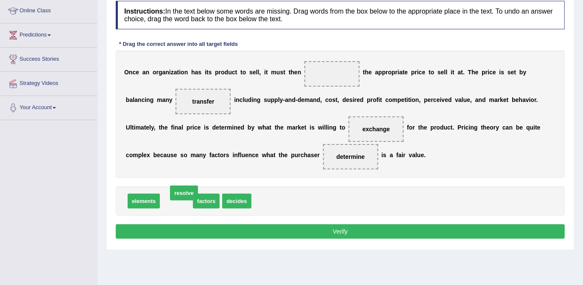
drag, startPoint x: 176, startPoint y: 200, endPoint x: 184, endPoint y: 193, distance: 10.8
drag, startPoint x: 206, startPoint y: 201, endPoint x: 215, endPoint y: 196, distance: 10.4
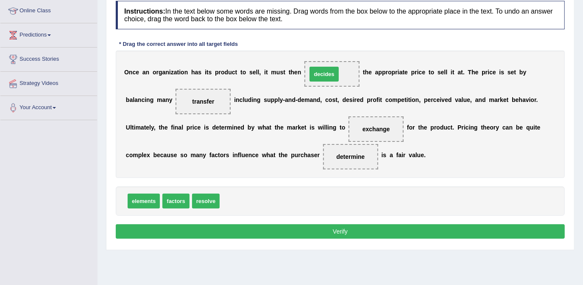
drag, startPoint x: 228, startPoint y: 202, endPoint x: 316, endPoint y: 74, distance: 154.4
drag, startPoint x: 328, startPoint y: 78, endPoint x: 280, endPoint y: 141, distance: 78.7
click at [268, 149] on div "O n c e a n o r g a n i z a t i o n h a s i t s p r o d u c t t o s e l l , i t…" at bounding box center [340, 113] width 449 height 127
drag, startPoint x: 333, startPoint y: 66, endPoint x: 308, endPoint y: 78, distance: 27.5
click at [304, 90] on div "O n c e a n o r g a n i z a t i o n h a s i t s p r o d u c t t o s e l l , i t…" at bounding box center [340, 113] width 449 height 127
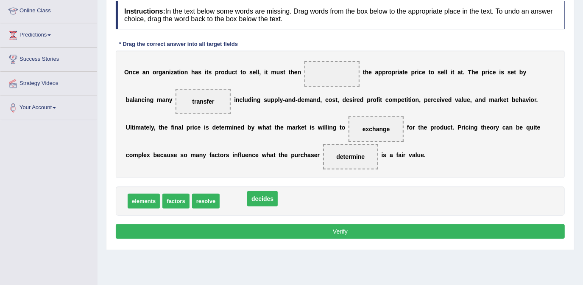
drag, startPoint x: 317, startPoint y: 76, endPoint x: 248, endPoint y: 200, distance: 142.6
drag, startPoint x: 259, startPoint y: 159, endPoint x: 328, endPoint y: 76, distance: 107.8
click at [328, 76] on div "O n c e a n o r g a n i z a t i o n h a s i t s p r o d u c t t o s e l l , i t…" at bounding box center [340, 113] width 449 height 127
drag, startPoint x: 225, startPoint y: 163, endPoint x: 316, endPoint y: 64, distance: 135.1
click at [316, 64] on div "O n c e a n o r g a n i z a t i o n h a s i t s p r o d u c t t o s e l l , i t…" at bounding box center [340, 113] width 449 height 127
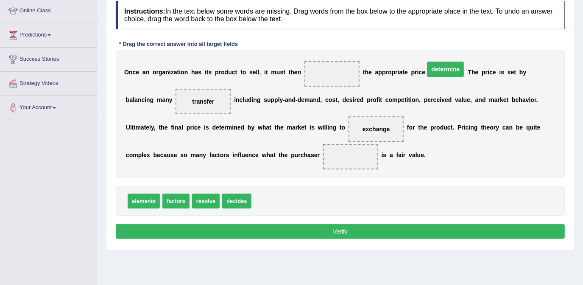
drag, startPoint x: 241, startPoint y: 157, endPoint x: 336, endPoint y: 70, distance: 129.1
drag, startPoint x: 160, startPoint y: 99, endPoint x: 291, endPoint y: 206, distance: 169.4
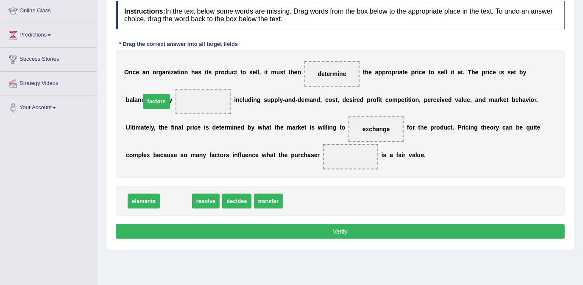
drag, startPoint x: 171, startPoint y: 200, endPoint x: 151, endPoint y: 101, distance: 101.6
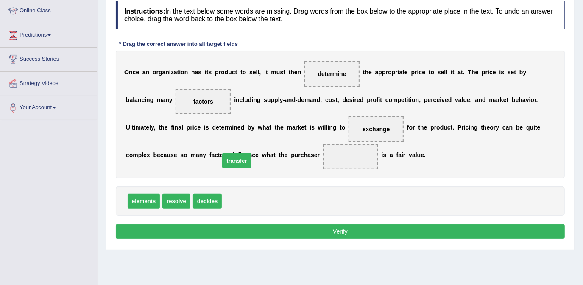
drag, startPoint x: 241, startPoint y: 201, endPoint x: 239, endPoint y: 160, distance: 40.8
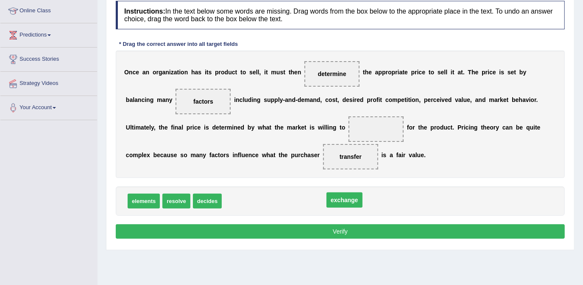
drag, startPoint x: 277, startPoint y: 129, endPoint x: 245, endPoint y: 200, distance: 77.7
drag, startPoint x: 241, startPoint y: 198, endPoint x: 292, endPoint y: 128, distance: 87.2
drag, startPoint x: 248, startPoint y: 152, endPoint x: 246, endPoint y: 204, distance: 52.2
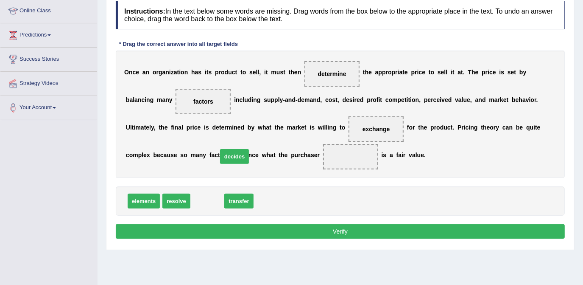
drag, startPoint x: 209, startPoint y: 202, endPoint x: 242, endPoint y: 154, distance: 59.0
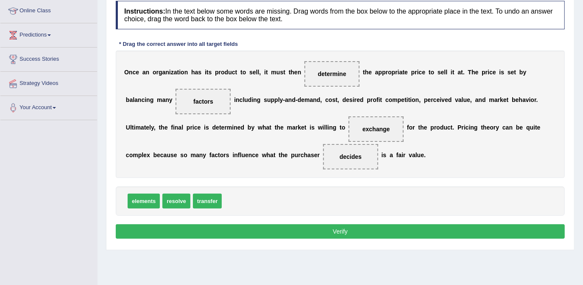
click at [349, 229] on button "Verify" at bounding box center [340, 231] width 449 height 14
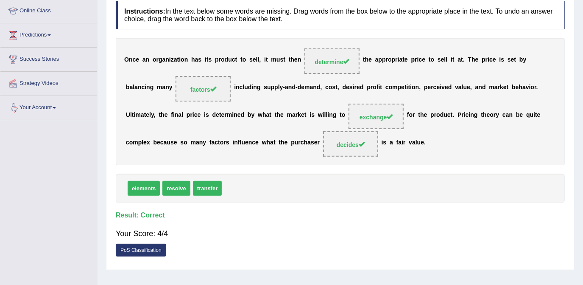
scroll to position [0, 0]
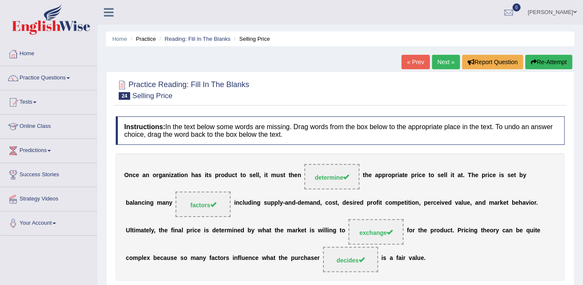
click at [448, 63] on link "Next »" at bounding box center [446, 62] width 28 height 14
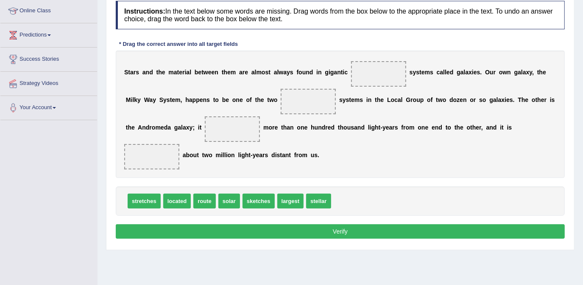
scroll to position [115, 0]
drag, startPoint x: 313, startPoint y: 189, endPoint x: 356, endPoint y: 72, distance: 124.7
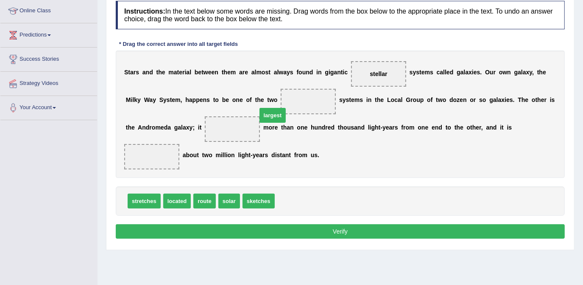
drag, startPoint x: 289, startPoint y: 185, endPoint x: 271, endPoint y: 100, distance: 87.1
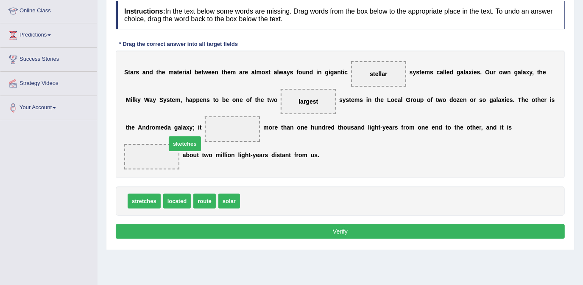
drag, startPoint x: 255, startPoint y: 188, endPoint x: 181, endPoint y: 130, distance: 93.7
drag, startPoint x: 191, startPoint y: 131, endPoint x: 262, endPoint y: 200, distance: 99.0
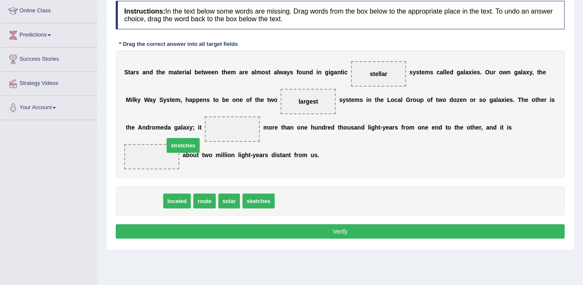
drag, startPoint x: 149, startPoint y: 184, endPoint x: 188, endPoint y: 129, distance: 67.9
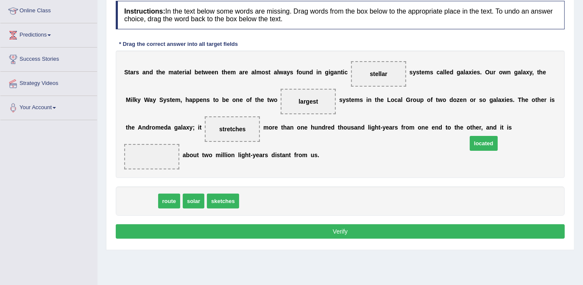
drag, startPoint x: 139, startPoint y: 185, endPoint x: 482, endPoint y: 128, distance: 347.1
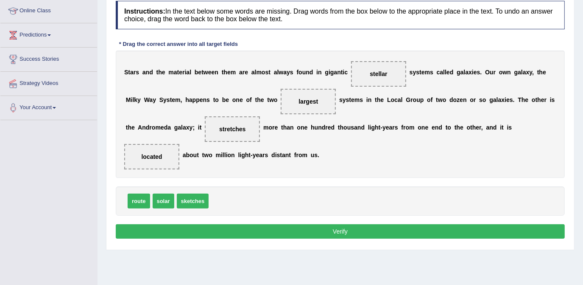
click at [331, 224] on button "Verify" at bounding box center [340, 231] width 449 height 14
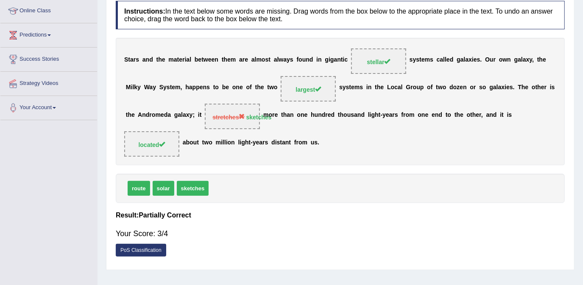
scroll to position [0, 0]
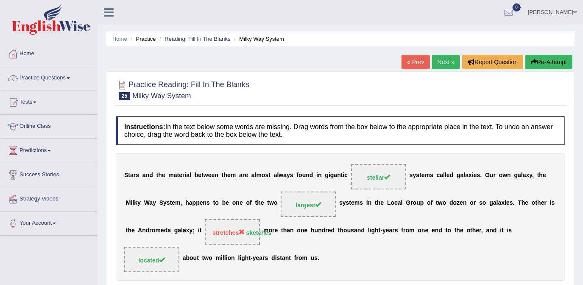
click at [447, 60] on link "Next »" at bounding box center [446, 62] width 28 height 14
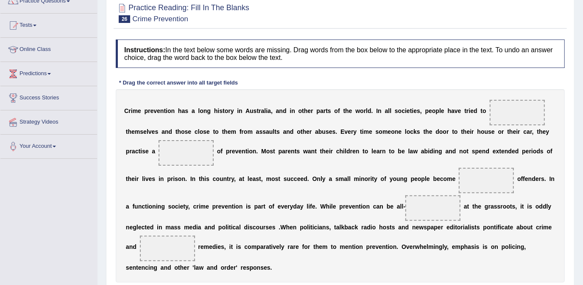
scroll to position [115, 0]
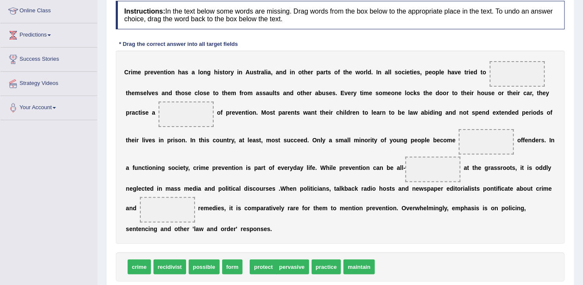
drag, startPoint x: 253, startPoint y: 253, endPoint x: 258, endPoint y: 254, distance: 4.7
drag, startPoint x: 355, startPoint y: 258, endPoint x: 503, endPoint y: 77, distance: 234.2
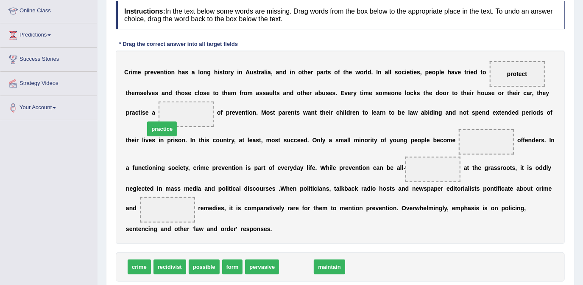
drag, startPoint x: 293, startPoint y: 255, endPoint x: 159, endPoint y: 117, distance: 192.9
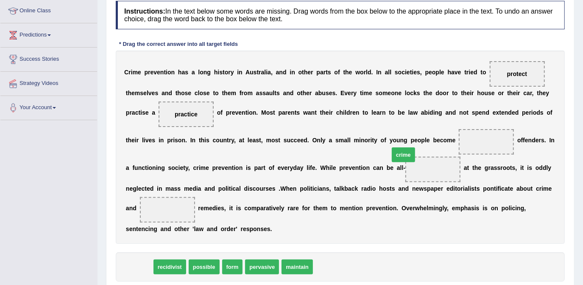
drag, startPoint x: 133, startPoint y: 254, endPoint x: 397, endPoint y: 142, distance: 287.1
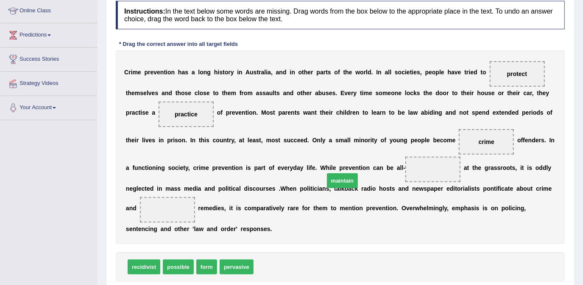
drag, startPoint x: 260, startPoint y: 253, endPoint x: 331, endPoint y: 166, distance: 111.9
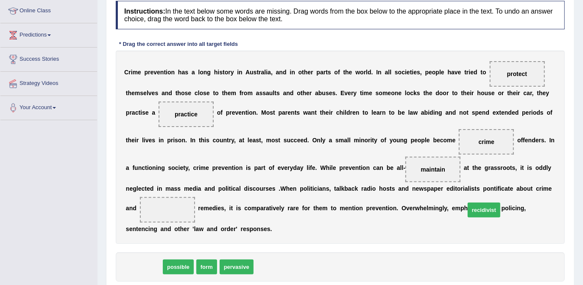
drag, startPoint x: 151, startPoint y: 249, endPoint x: 491, endPoint y: 193, distance: 344.9
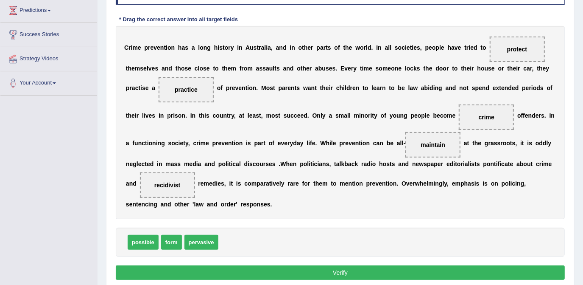
scroll to position [122, 0]
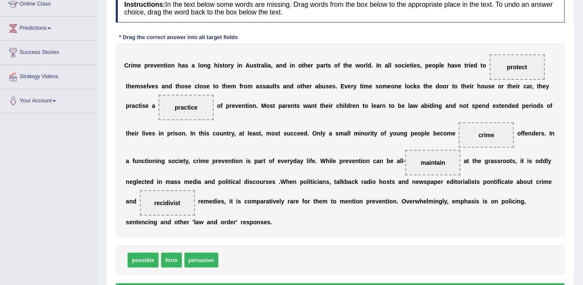
drag, startPoint x: 146, startPoint y: 100, endPoint x: 207, endPoint y: 185, distance: 105.1
click at [210, 192] on div "C r i m e p r e v e n t i o n h a s a l o n g h i s t o r y i n A u s t r a l i…" at bounding box center [340, 140] width 449 height 193
drag, startPoint x: 165, startPoint y: 108, endPoint x: 172, endPoint y: 145, distance: 37.9
click at [172, 145] on div "C r i m e p r e v e n t i o n h a s a l o n g h i s t o r y i n A u s t r a l i…" at bounding box center [340, 140] width 449 height 193
drag, startPoint x: 144, startPoint y: 101, endPoint x: 161, endPoint y: 112, distance: 19.8
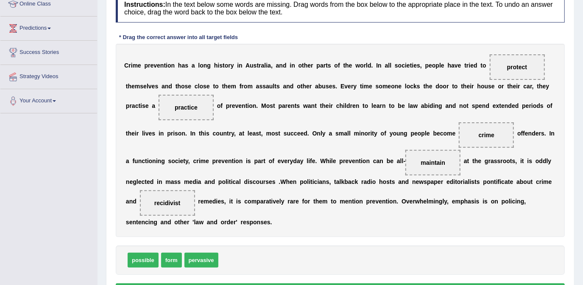
click at [164, 116] on span "practice" at bounding box center [186, 107] width 55 height 25
drag, startPoint x: 163, startPoint y: 104, endPoint x: 151, endPoint y: 106, distance: 11.8
click at [159, 106] on span "practice" at bounding box center [186, 107] width 55 height 25
drag, startPoint x: 147, startPoint y: 101, endPoint x: 149, endPoint y: 116, distance: 14.6
drag, startPoint x: 164, startPoint y: 102, endPoint x: 161, endPoint y: 112, distance: 10.2
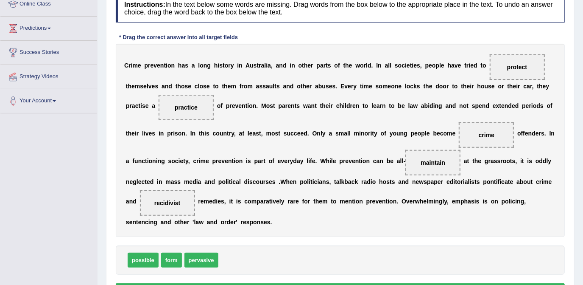
click at [162, 114] on span "practice" at bounding box center [186, 107] width 55 height 25
click at [159, 104] on span "practice" at bounding box center [186, 107] width 55 height 25
drag, startPoint x: 164, startPoint y: 104, endPoint x: 167, endPoint y: 122, distance: 18.1
click at [169, 130] on div "C r i m e p r e v e n t i o n h a s a l o n g h i s t o r y i n A u s t r a l i…" at bounding box center [340, 140] width 449 height 193
drag, startPoint x: 156, startPoint y: 106, endPoint x: 269, endPoint y: 262, distance: 192.6
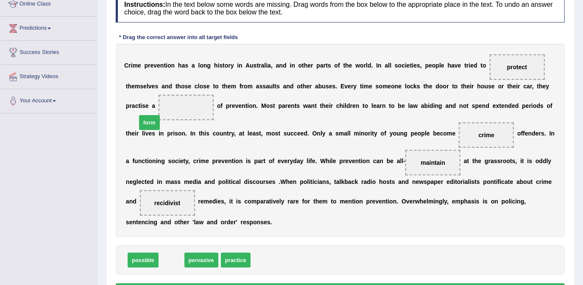
drag, startPoint x: 163, startPoint y: 245, endPoint x: 158, endPoint y: 109, distance: 136.7
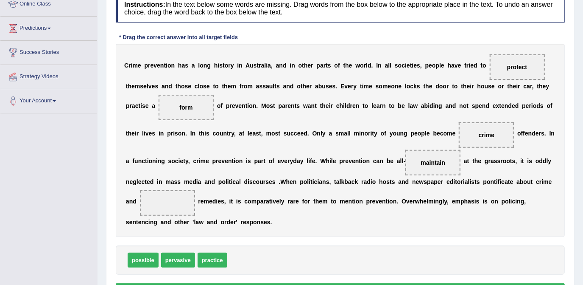
drag, startPoint x: 492, startPoint y: 192, endPoint x: 266, endPoint y: 246, distance: 232.2
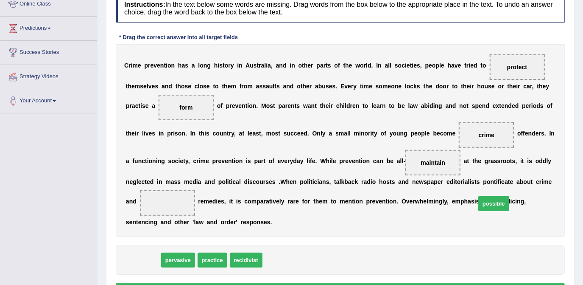
drag, startPoint x: 145, startPoint y: 244, endPoint x: 496, endPoint y: 188, distance: 355.4
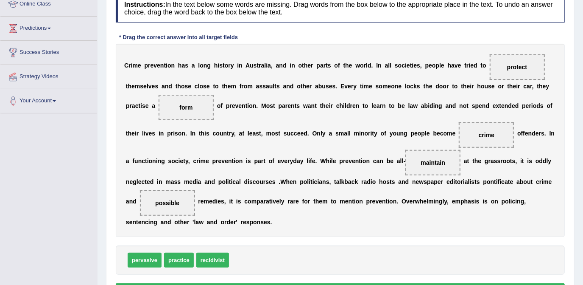
click at [350, 283] on button "Verify" at bounding box center [340, 290] width 449 height 14
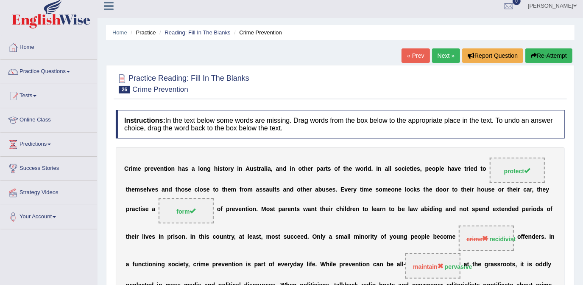
scroll to position [0, 0]
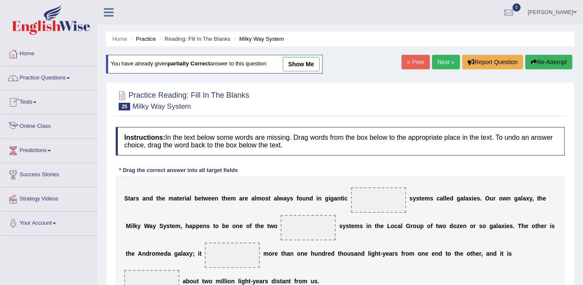
click at [47, 126] on link "Online Class" at bounding box center [48, 125] width 97 height 21
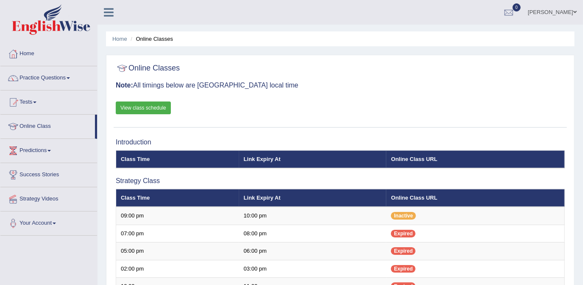
click at [154, 108] on link "View class schedule" at bounding box center [143, 107] width 55 height 13
click at [53, 124] on link "Online Class" at bounding box center [47, 125] width 95 height 21
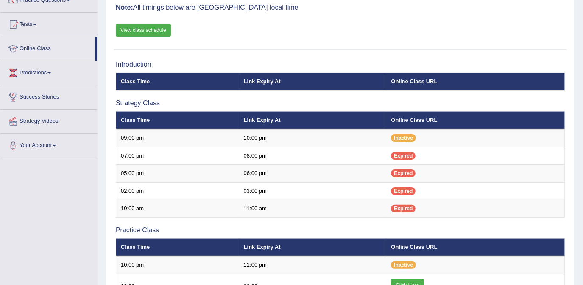
scroll to position [77, 0]
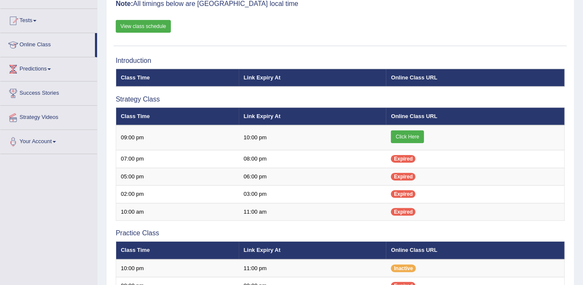
scroll to position [77, 0]
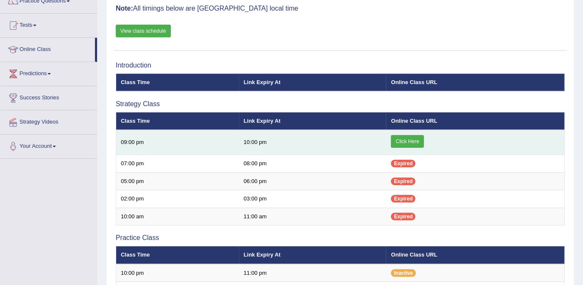
click at [409, 137] on link "Click Here" at bounding box center [407, 141] width 33 height 13
